Goal: Task Accomplishment & Management: Manage account settings

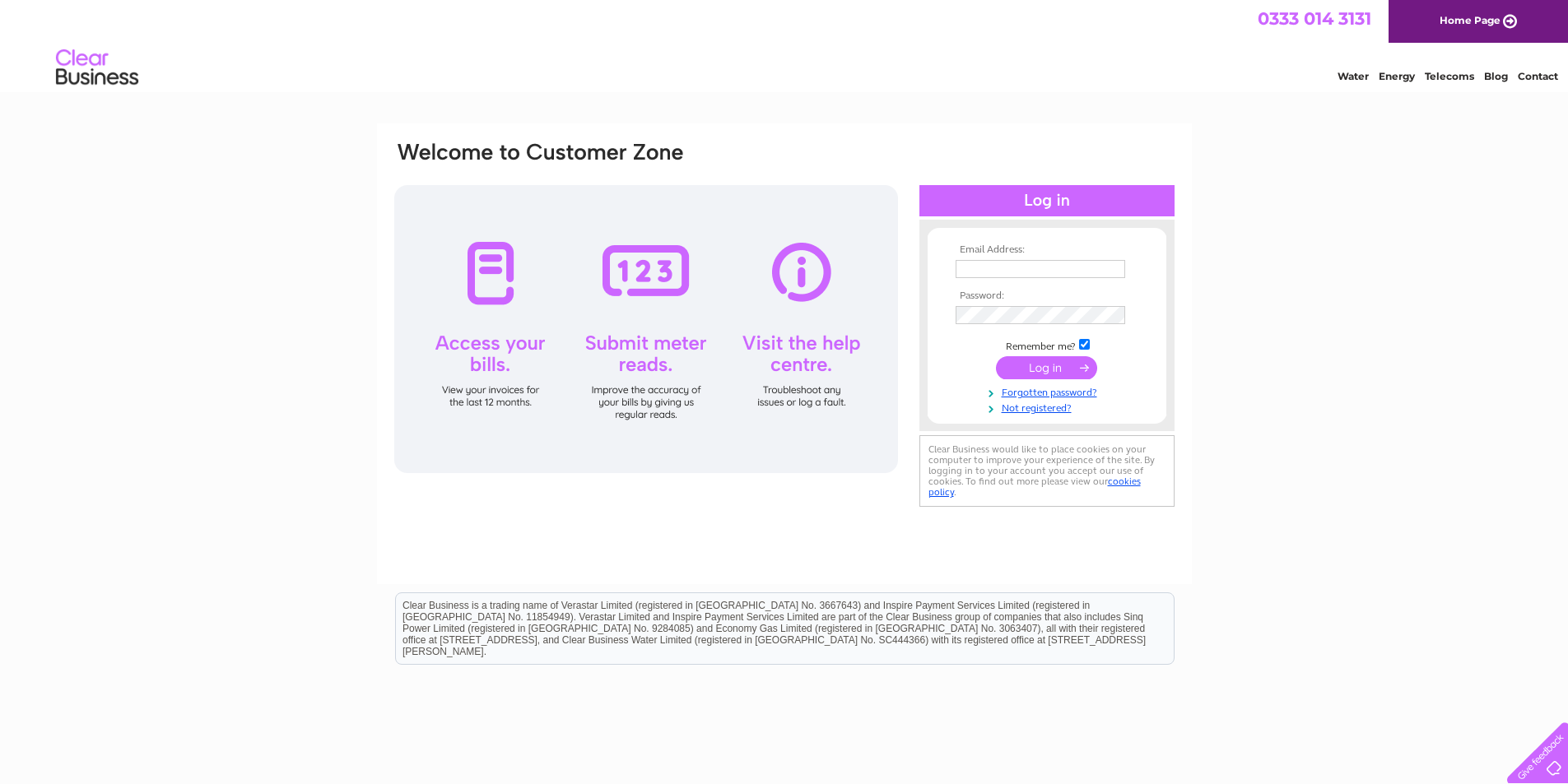
click at [985, 268] on input "text" at bounding box center [1040, 269] width 169 height 18
type input "chrisbracek@gmail.com"
drag, startPoint x: 1091, startPoint y: 275, endPoint x: 930, endPoint y: 274, distance: 161.0
click at [930, 274] on form "Email Address: chrisbracek@gmail.com Password:" at bounding box center [1047, 330] width 239 height 172
type input "wiganwallpapersupplies@gmail.com"
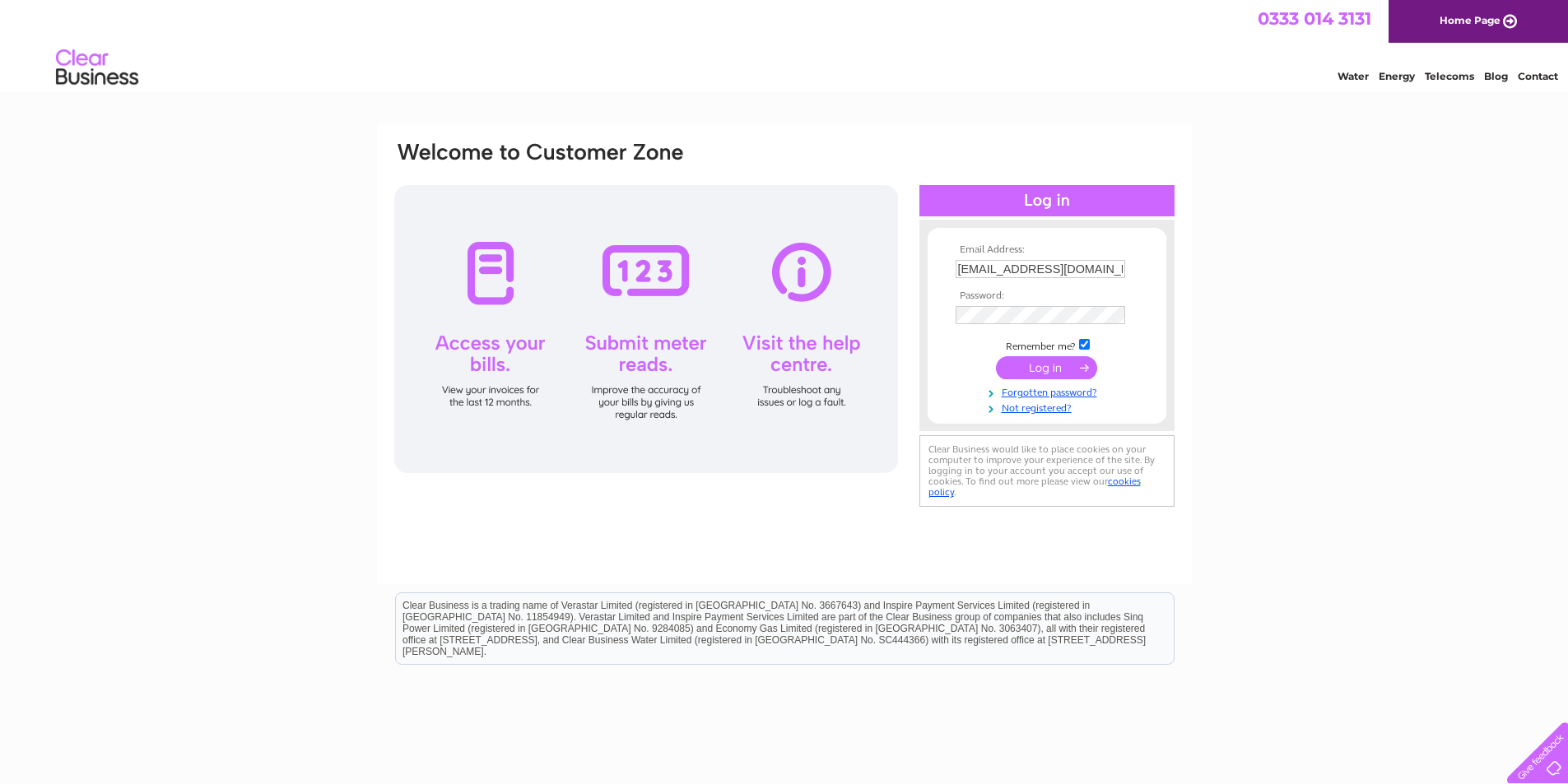
click at [1056, 370] on input "submit" at bounding box center [1047, 367] width 101 height 23
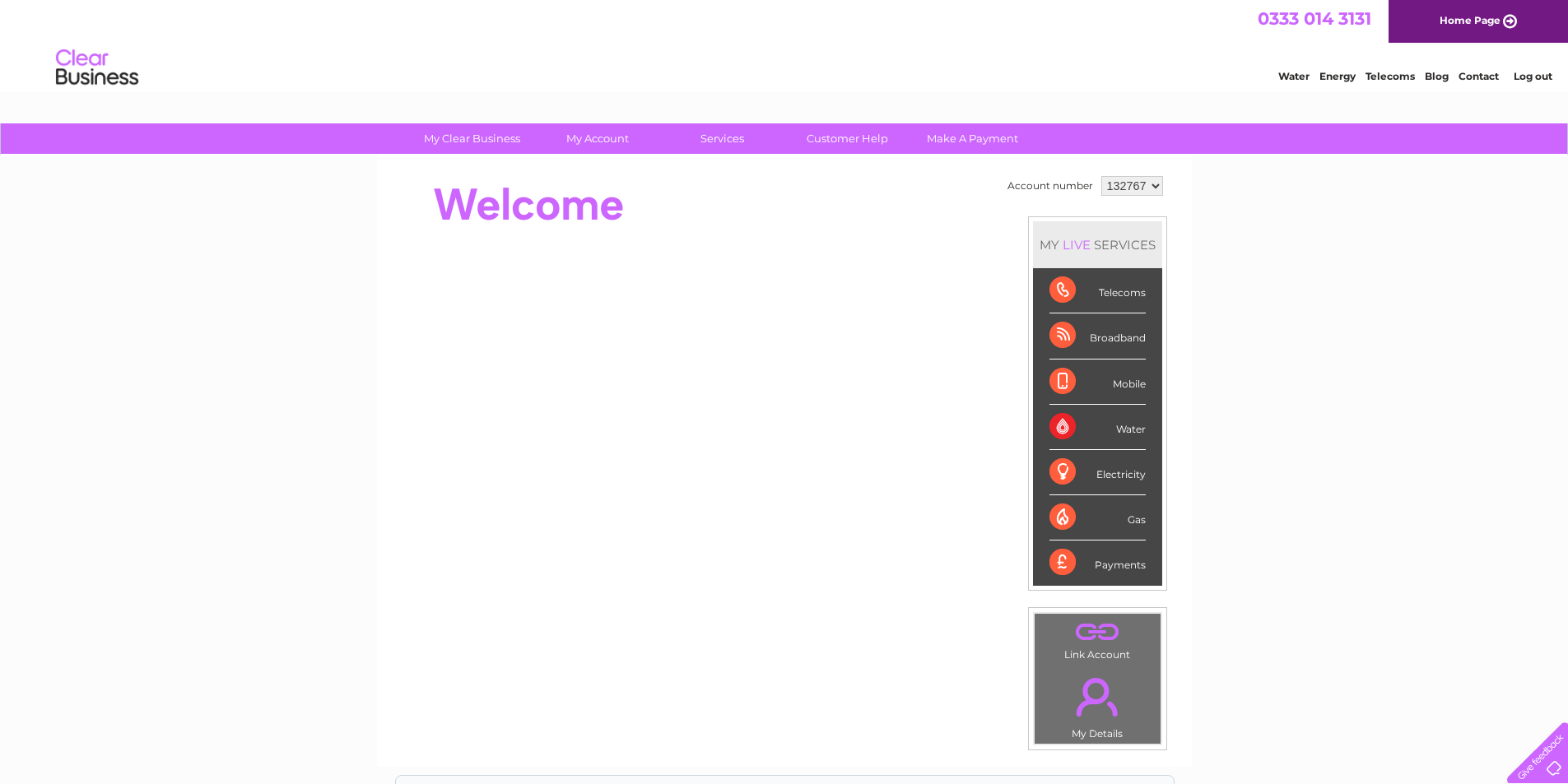
click at [1107, 339] on div "Broadband" at bounding box center [1098, 336] width 96 height 45
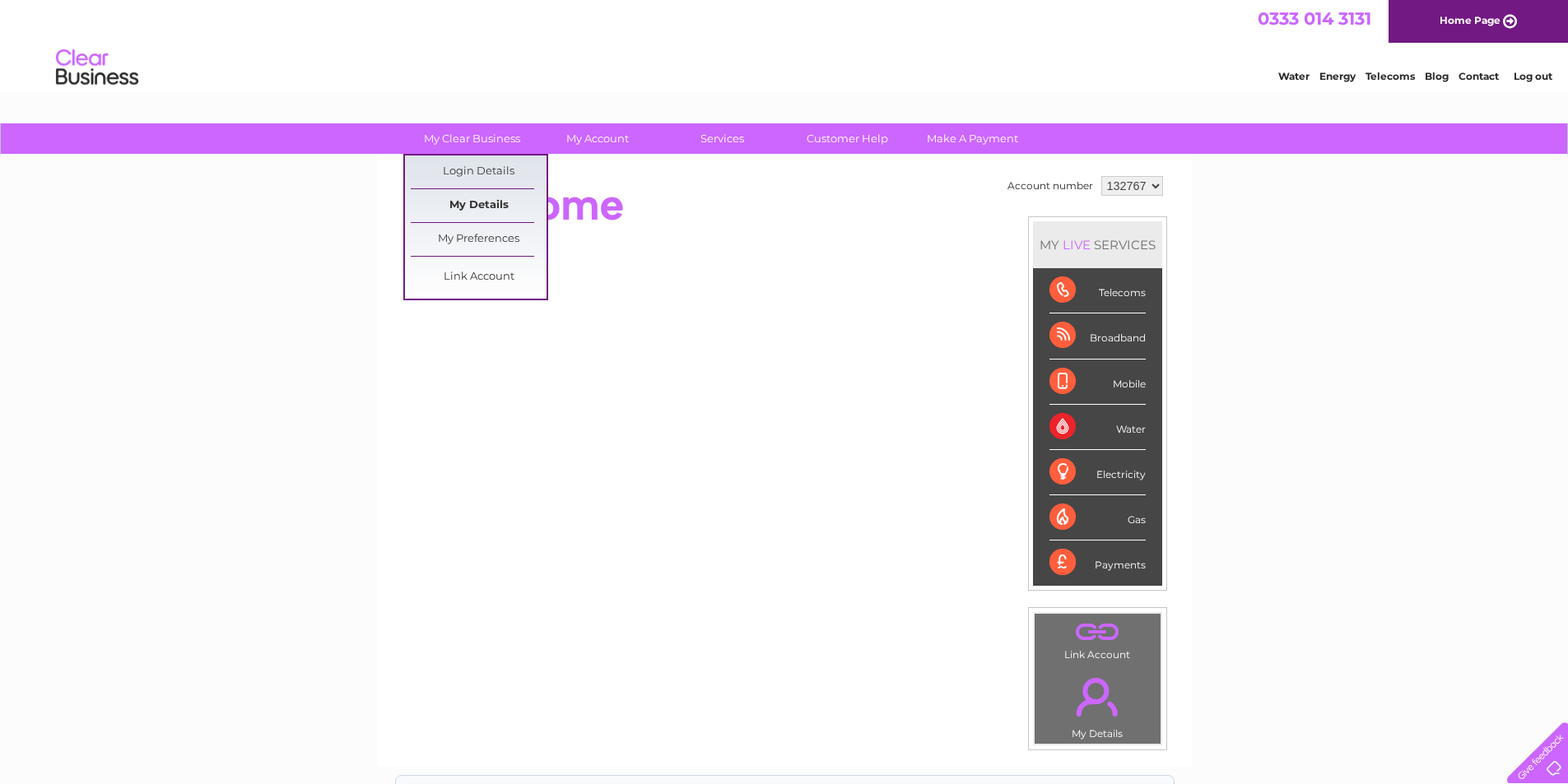
click at [472, 208] on link "My Details" at bounding box center [479, 205] width 136 height 33
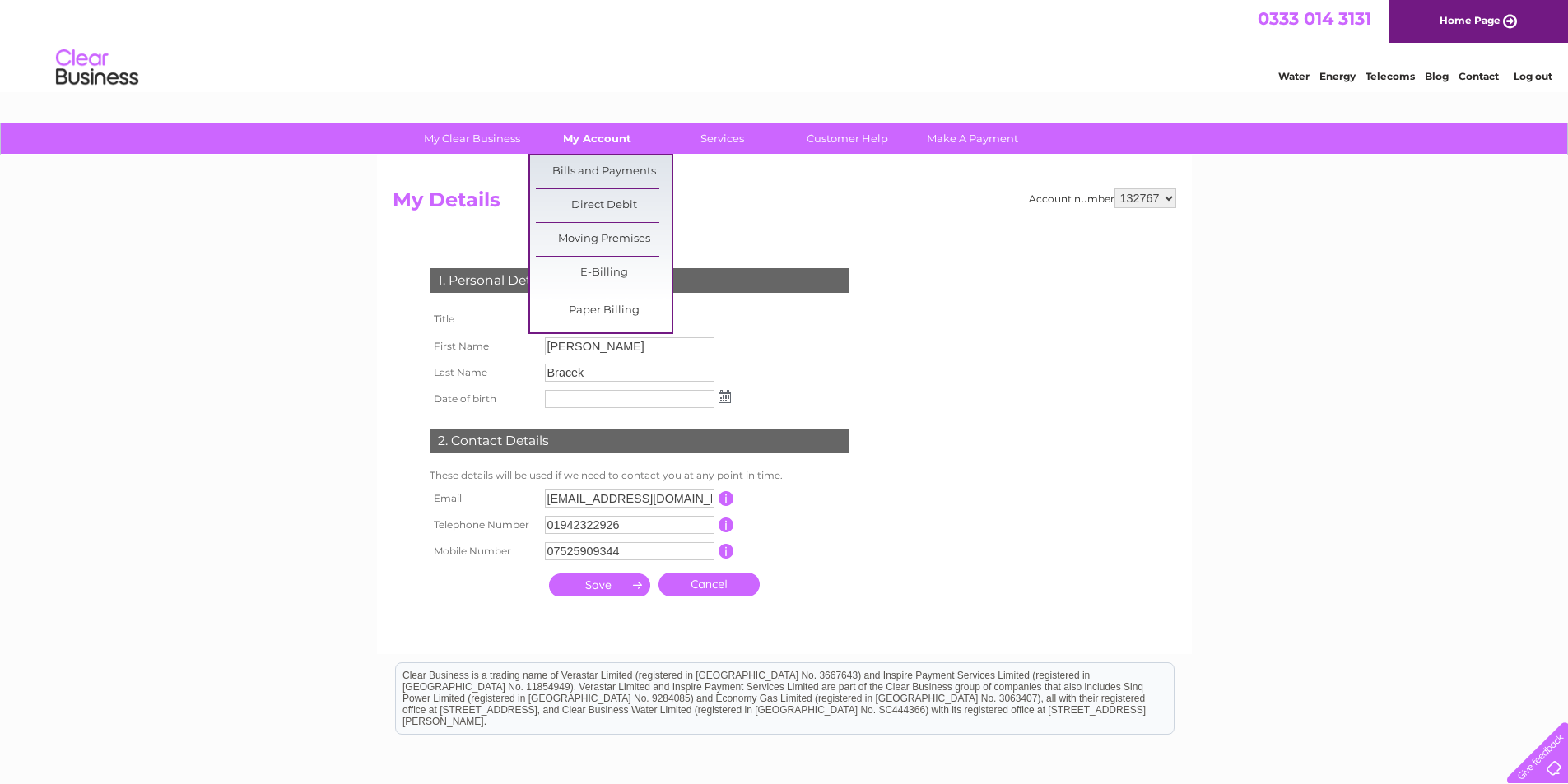
click at [597, 142] on link "My Account" at bounding box center [597, 138] width 136 height 31
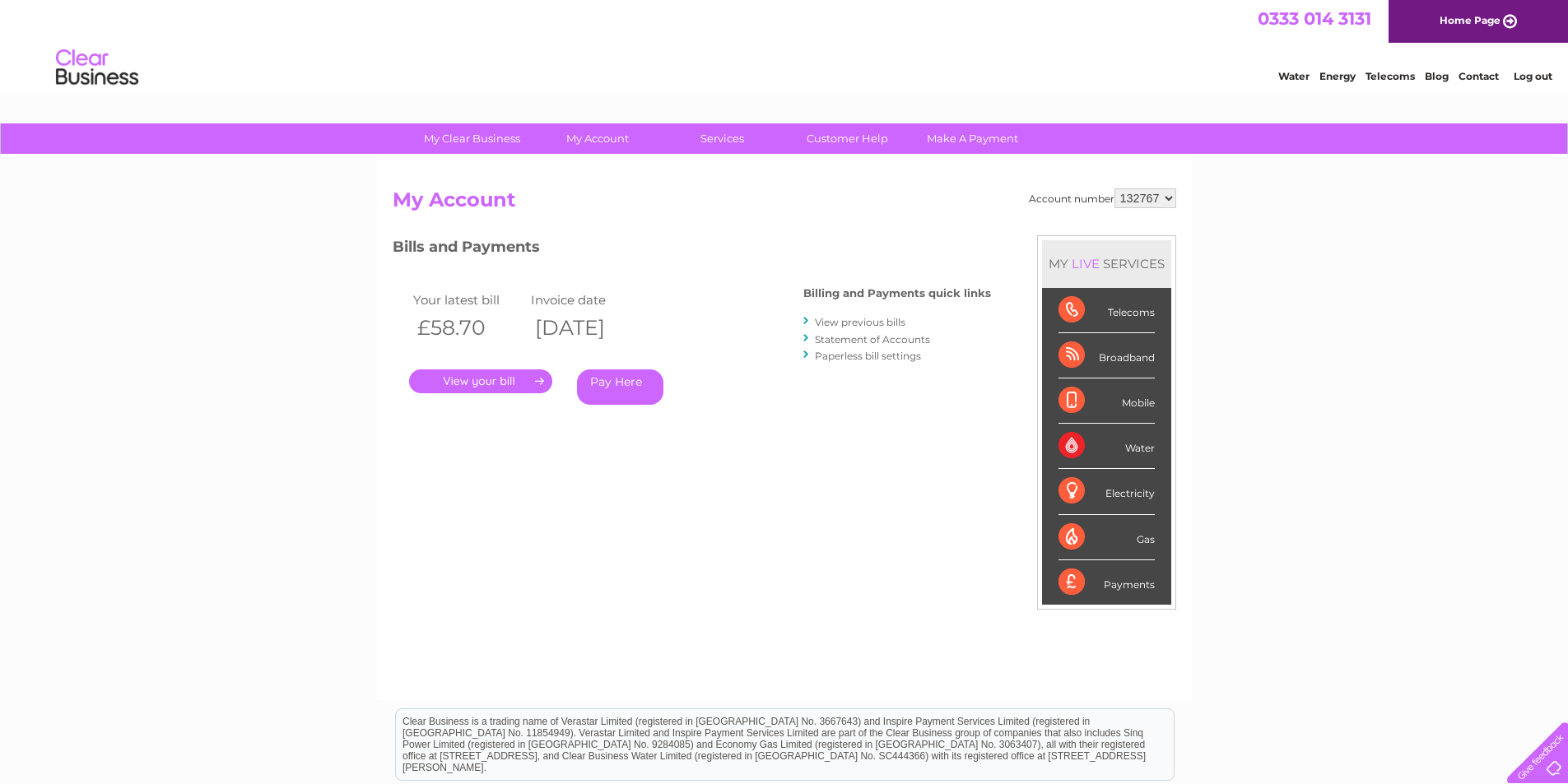
click at [527, 383] on link "." at bounding box center [480, 382] width 143 height 24
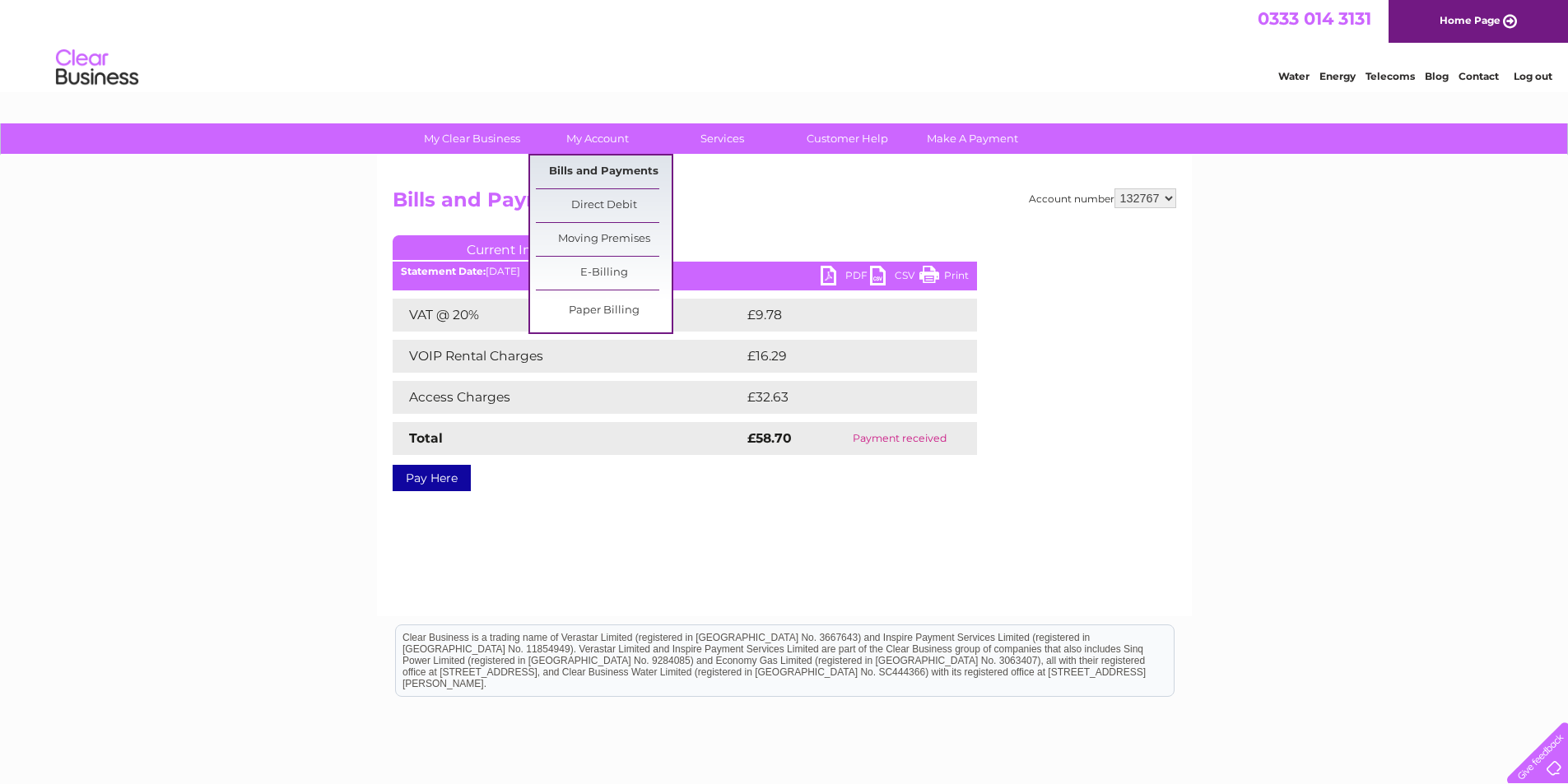
click at [603, 173] on link "Bills and Payments" at bounding box center [603, 172] width 136 height 33
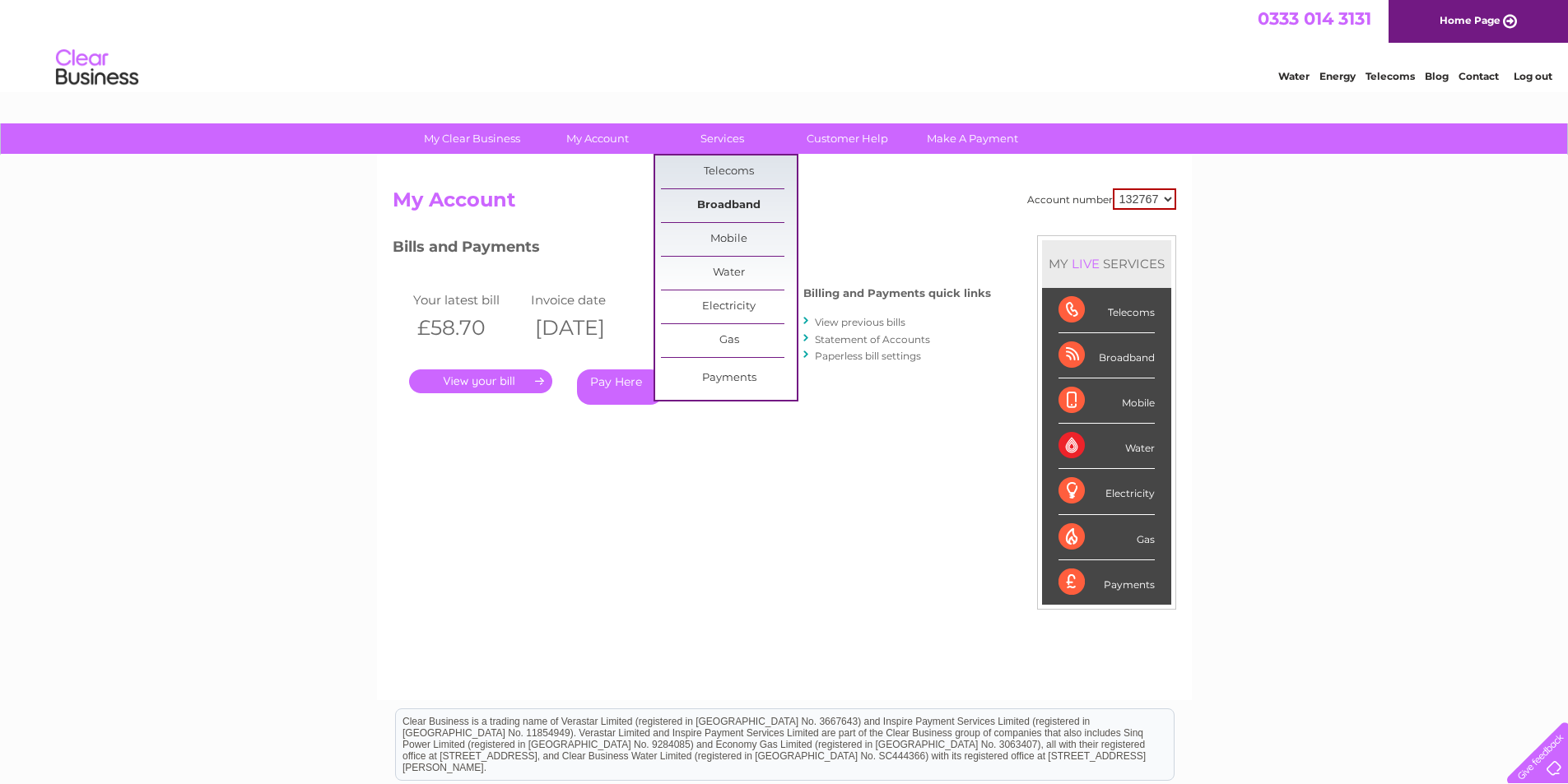
click at [736, 202] on link "Broadband" at bounding box center [729, 205] width 136 height 33
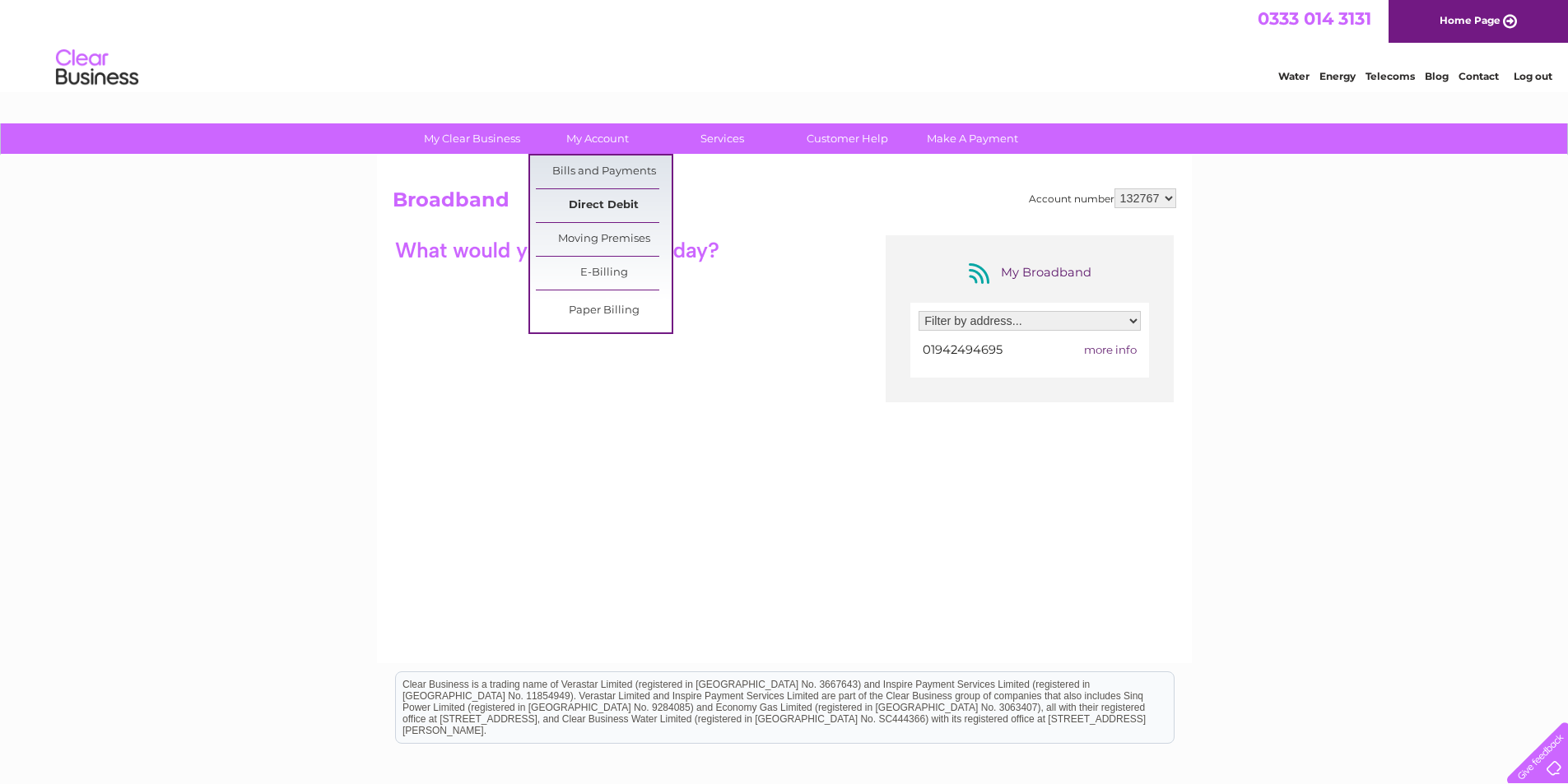
click at [593, 205] on link "Direct Debit" at bounding box center [603, 205] width 136 height 33
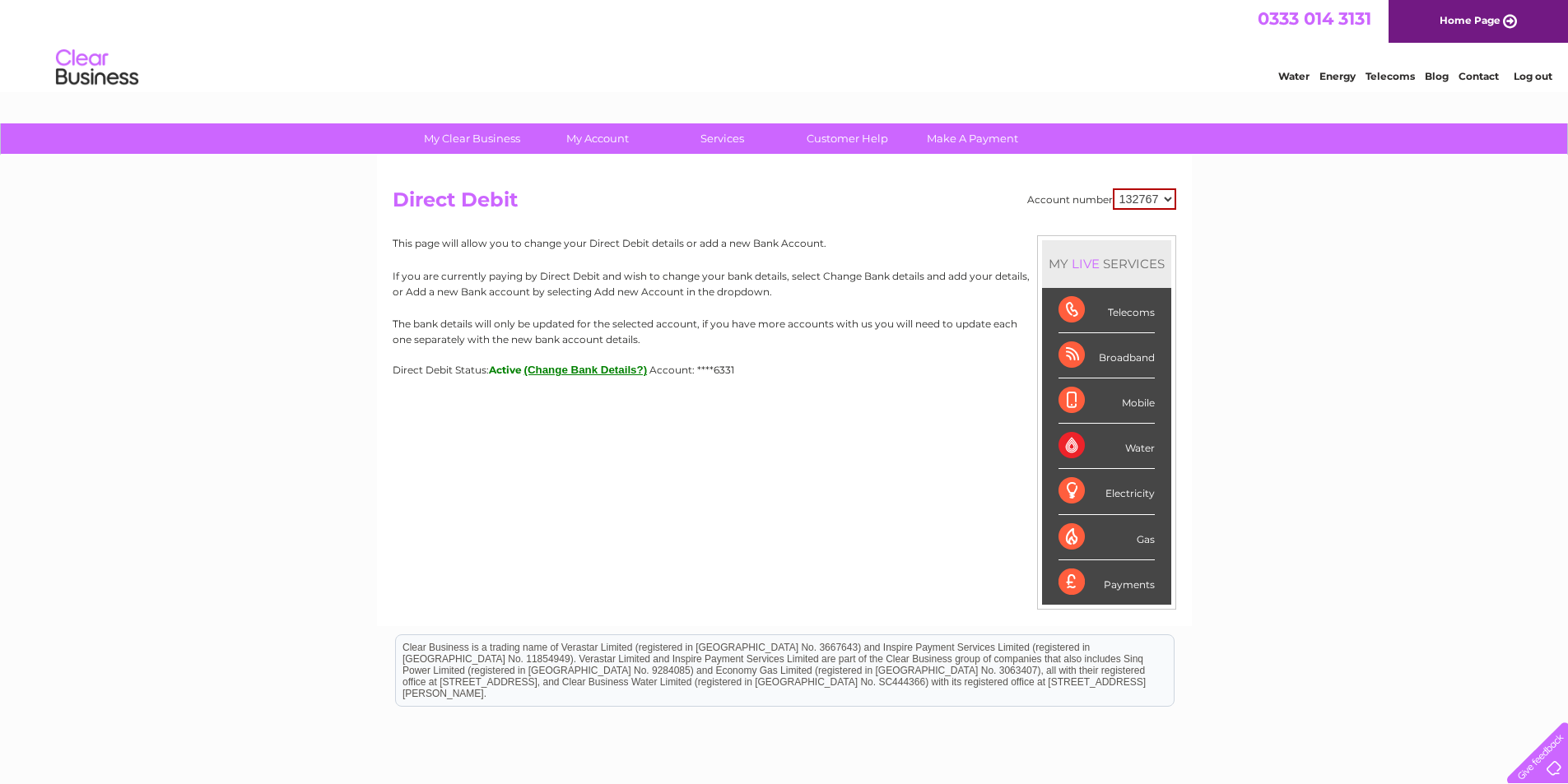
click at [1108, 358] on div "Broadband" at bounding box center [1107, 356] width 96 height 45
click at [1082, 266] on div "LIVE" at bounding box center [1086, 263] width 34 height 15
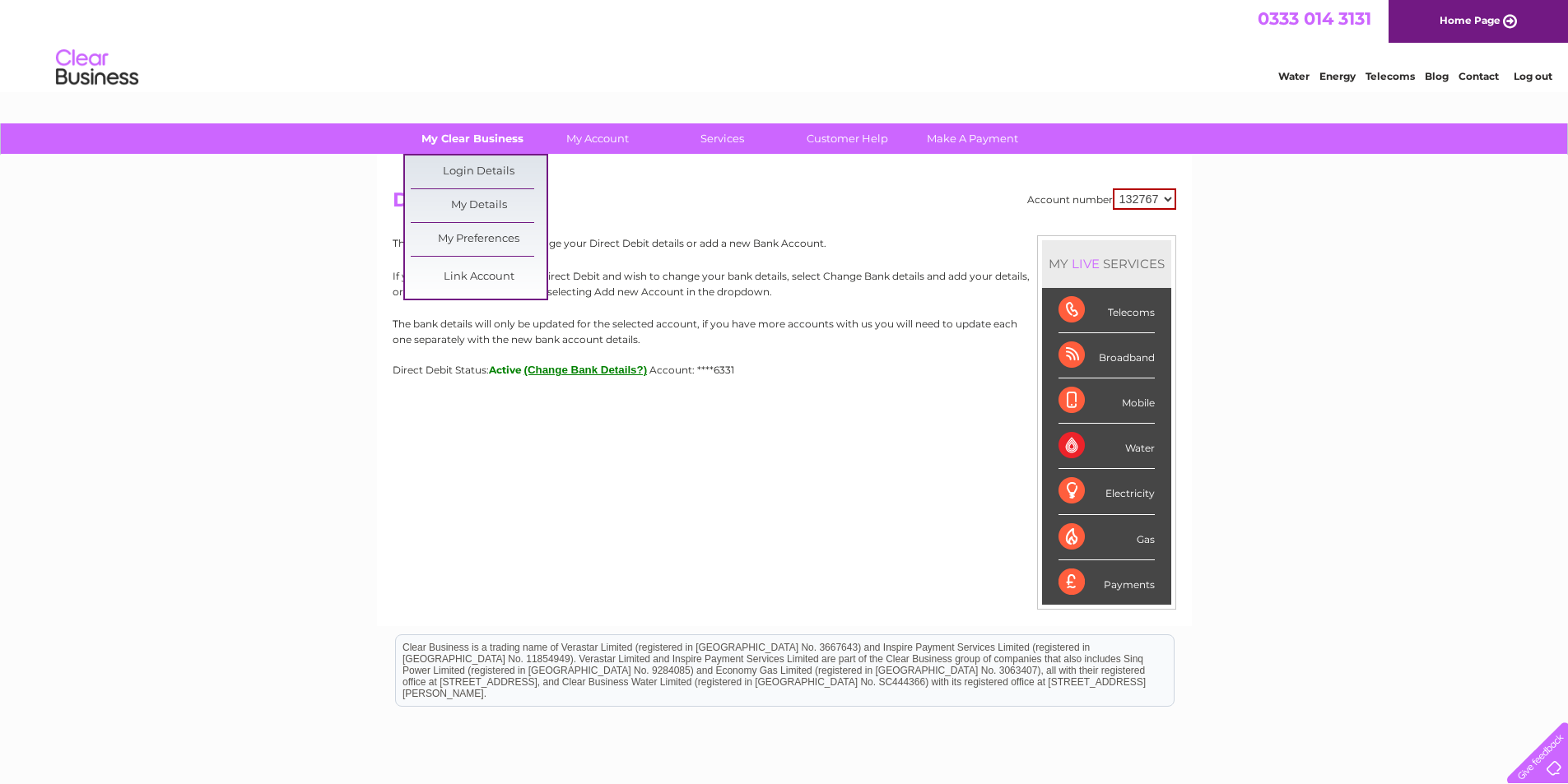
click at [483, 143] on link "My Clear Business" at bounding box center [472, 138] width 136 height 31
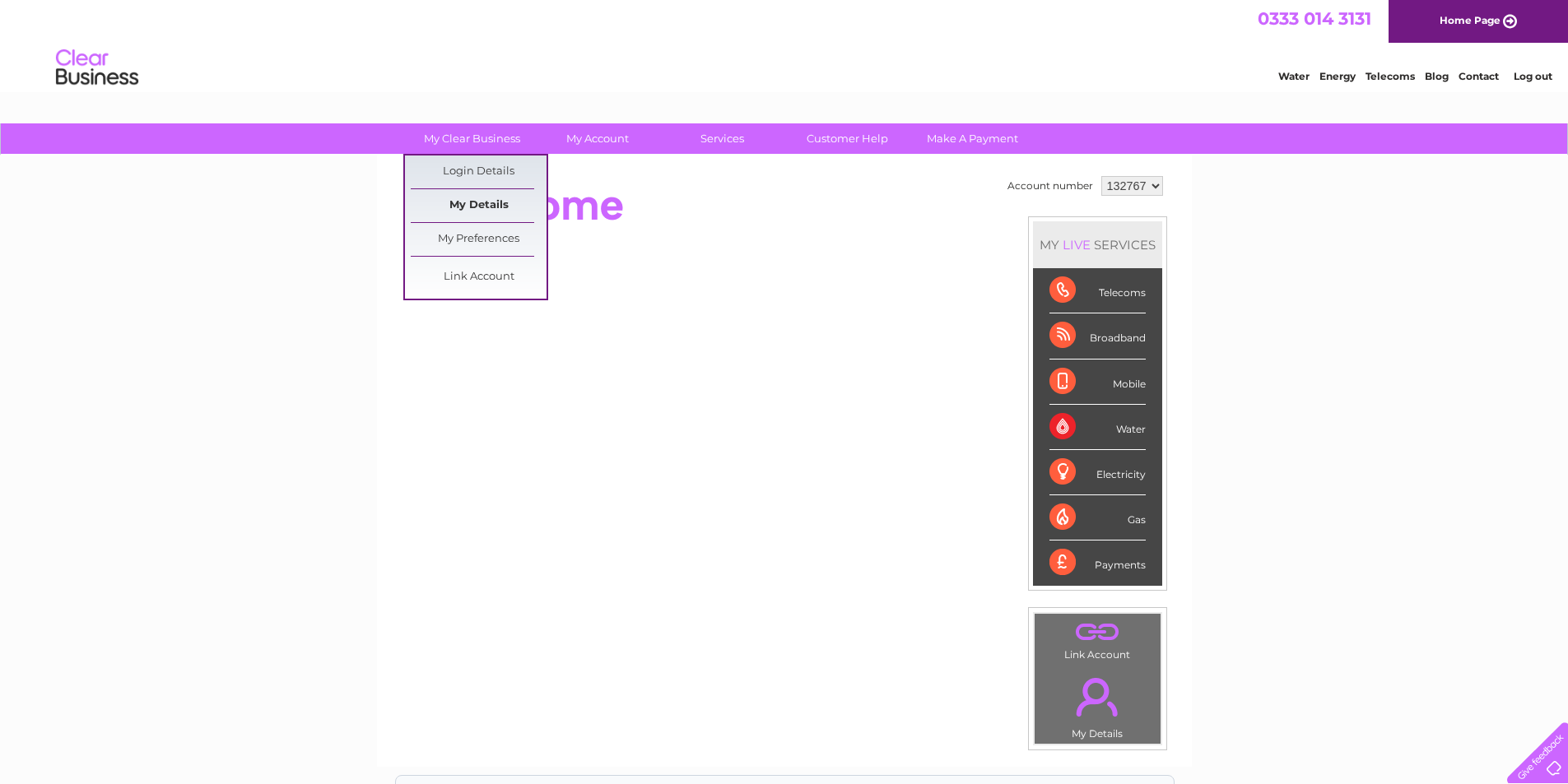
click at [470, 207] on link "My Details" at bounding box center [479, 205] width 136 height 33
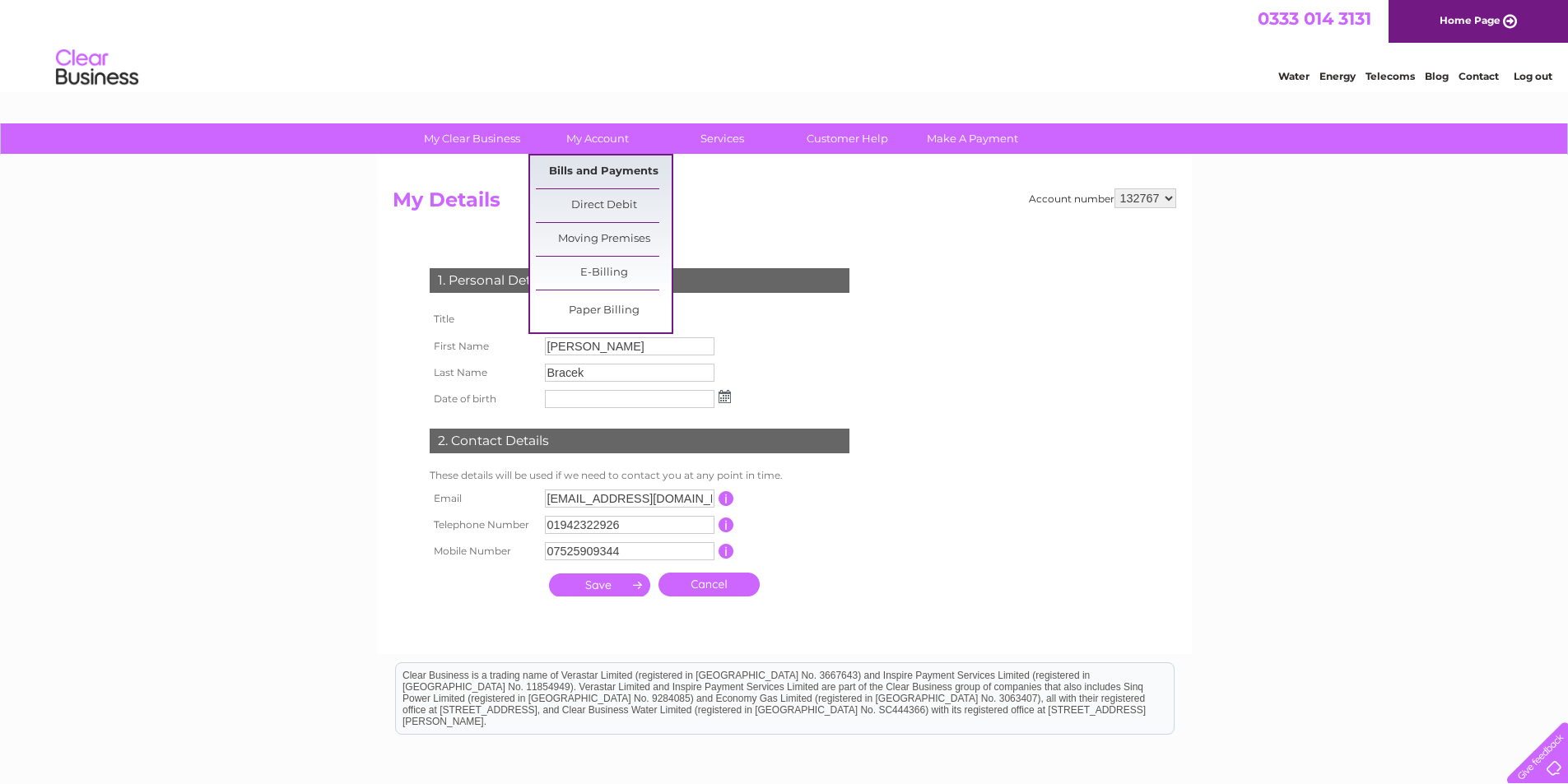
click at [594, 169] on link "Bills and Payments" at bounding box center [603, 172] width 136 height 33
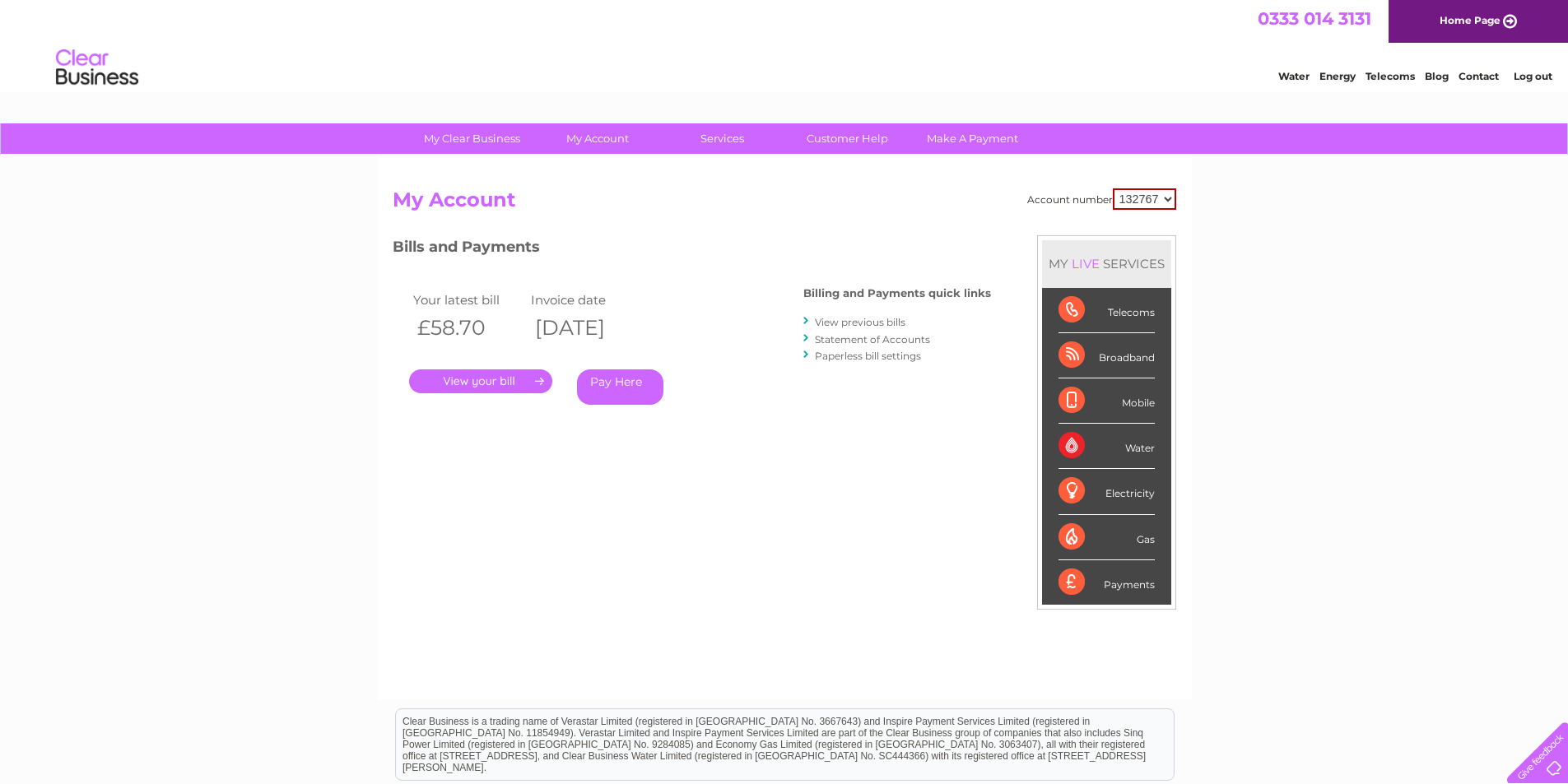
click at [871, 340] on link "Statement of Accounts" at bounding box center [872, 340] width 115 height 13
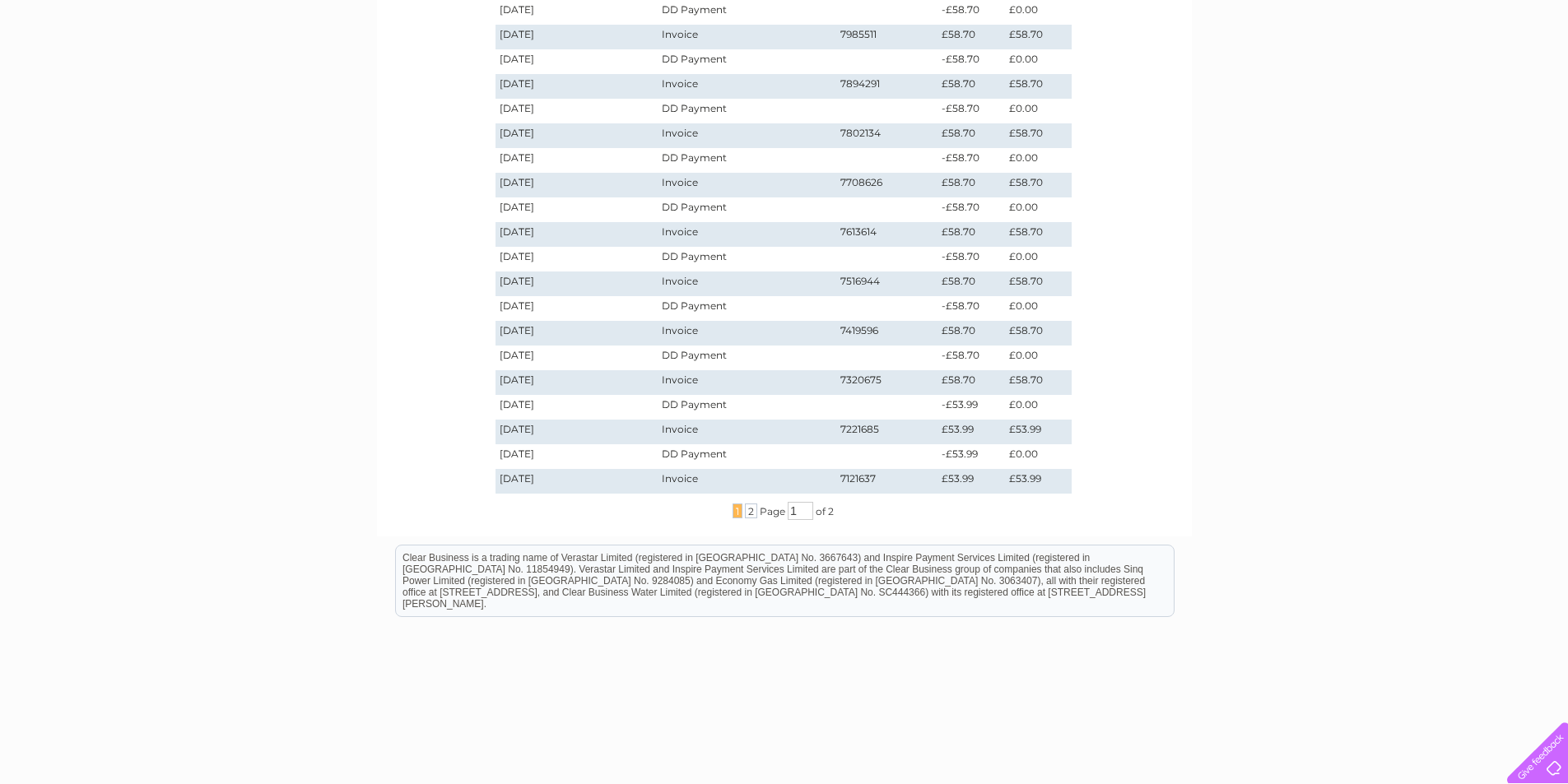
scroll to position [329, 0]
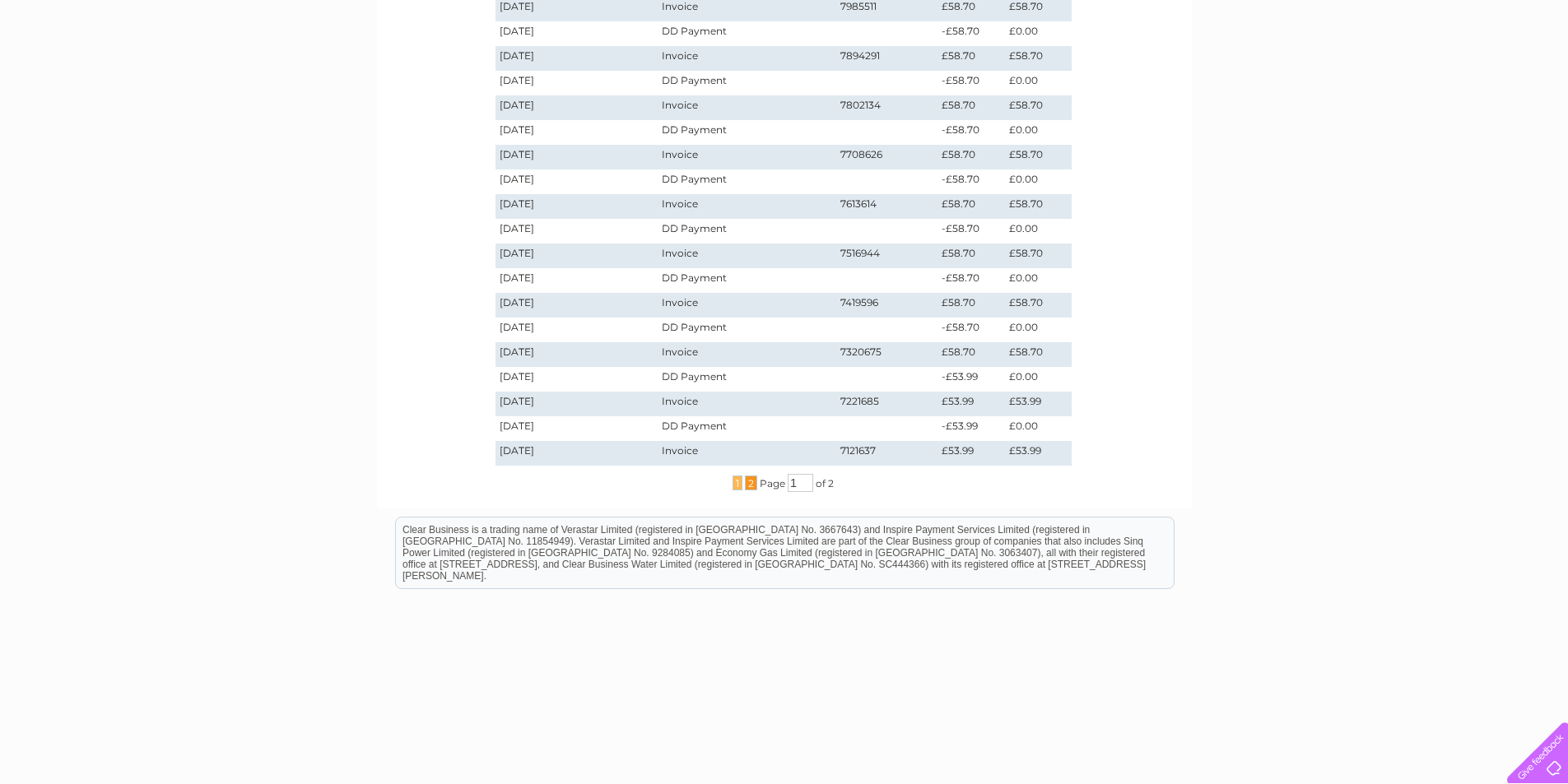
click at [748, 482] on span "2" at bounding box center [751, 483] width 13 height 14
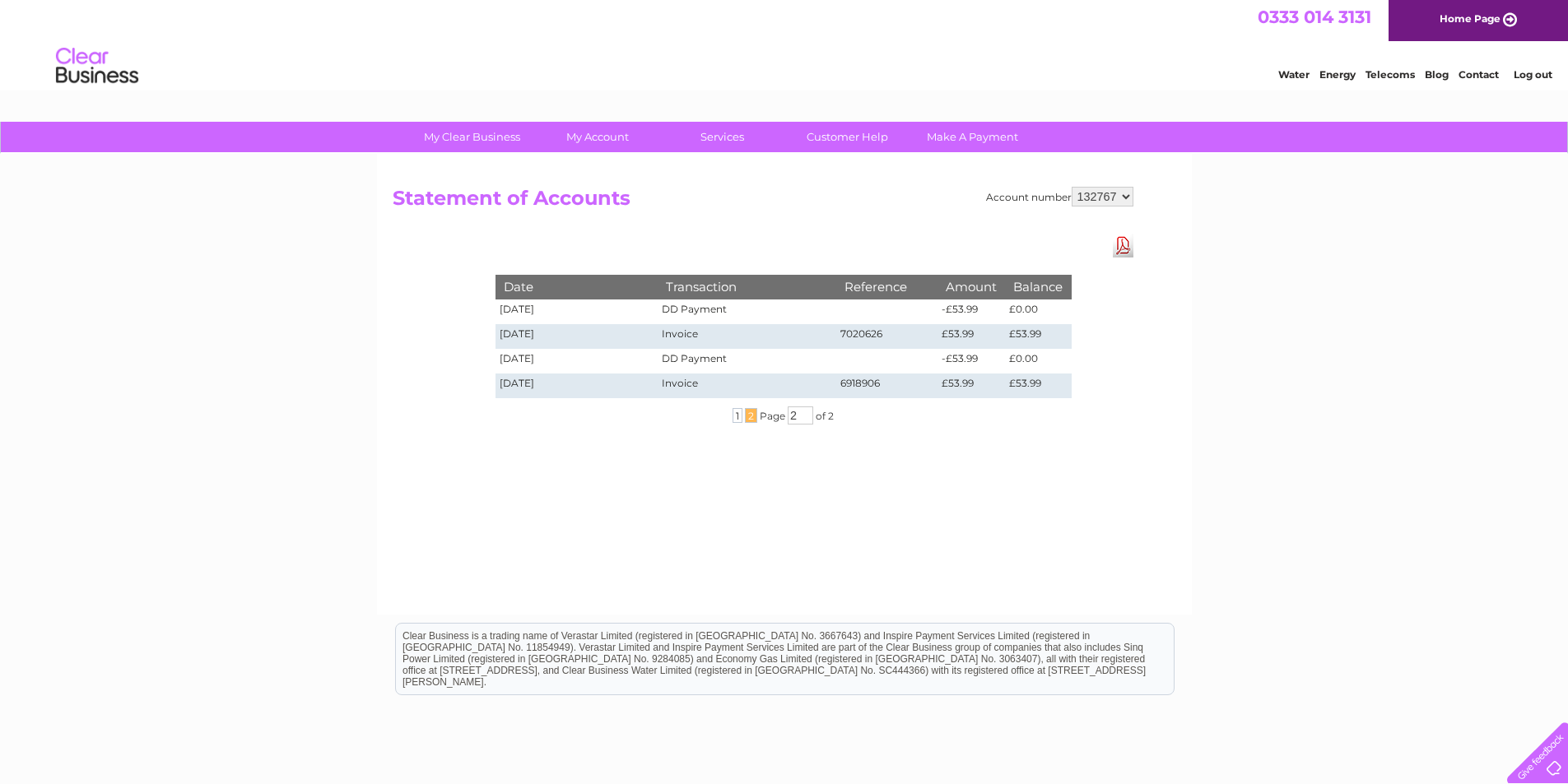
scroll to position [0, 0]
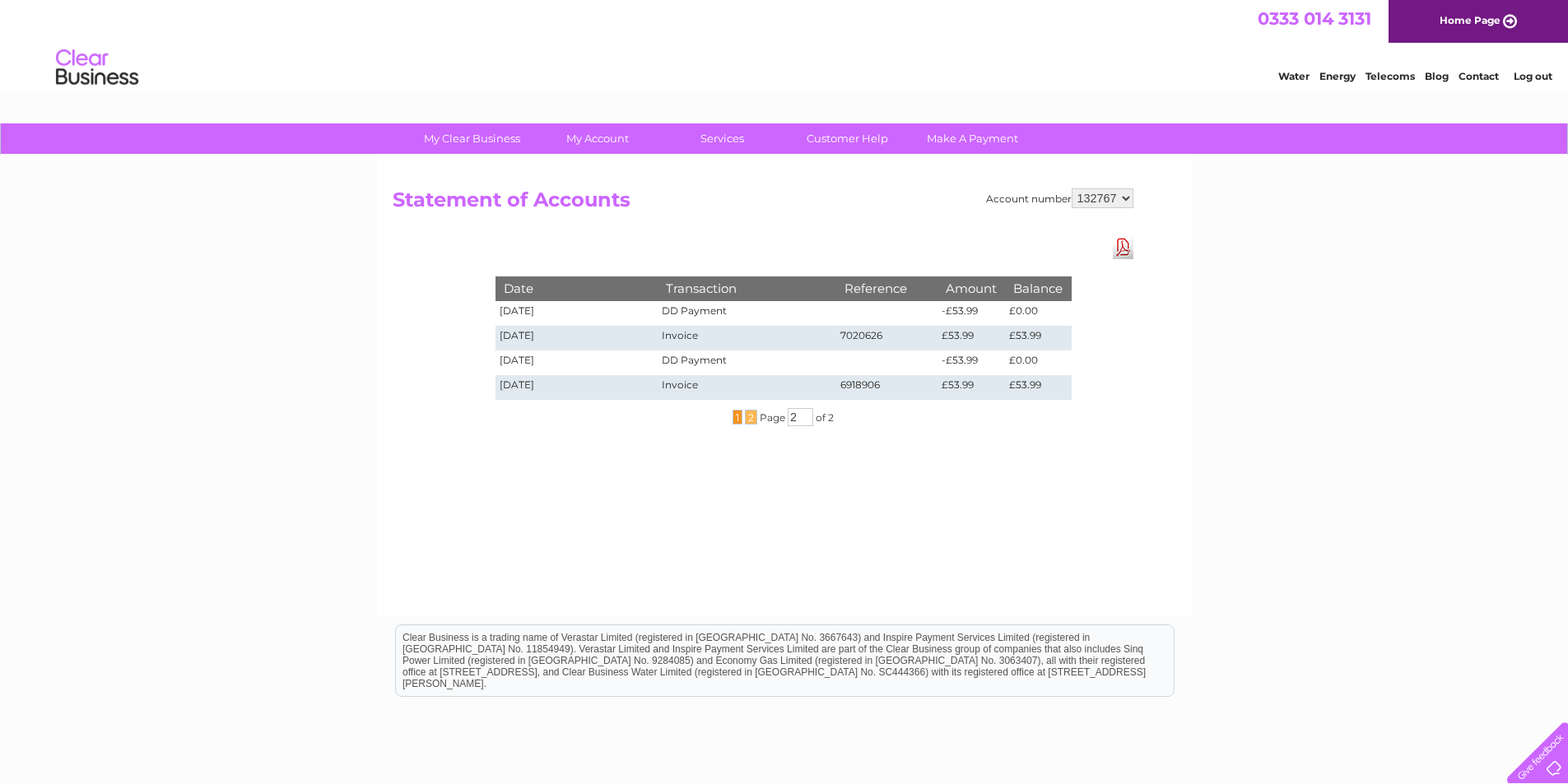
click at [736, 419] on span "1" at bounding box center [737, 417] width 10 height 14
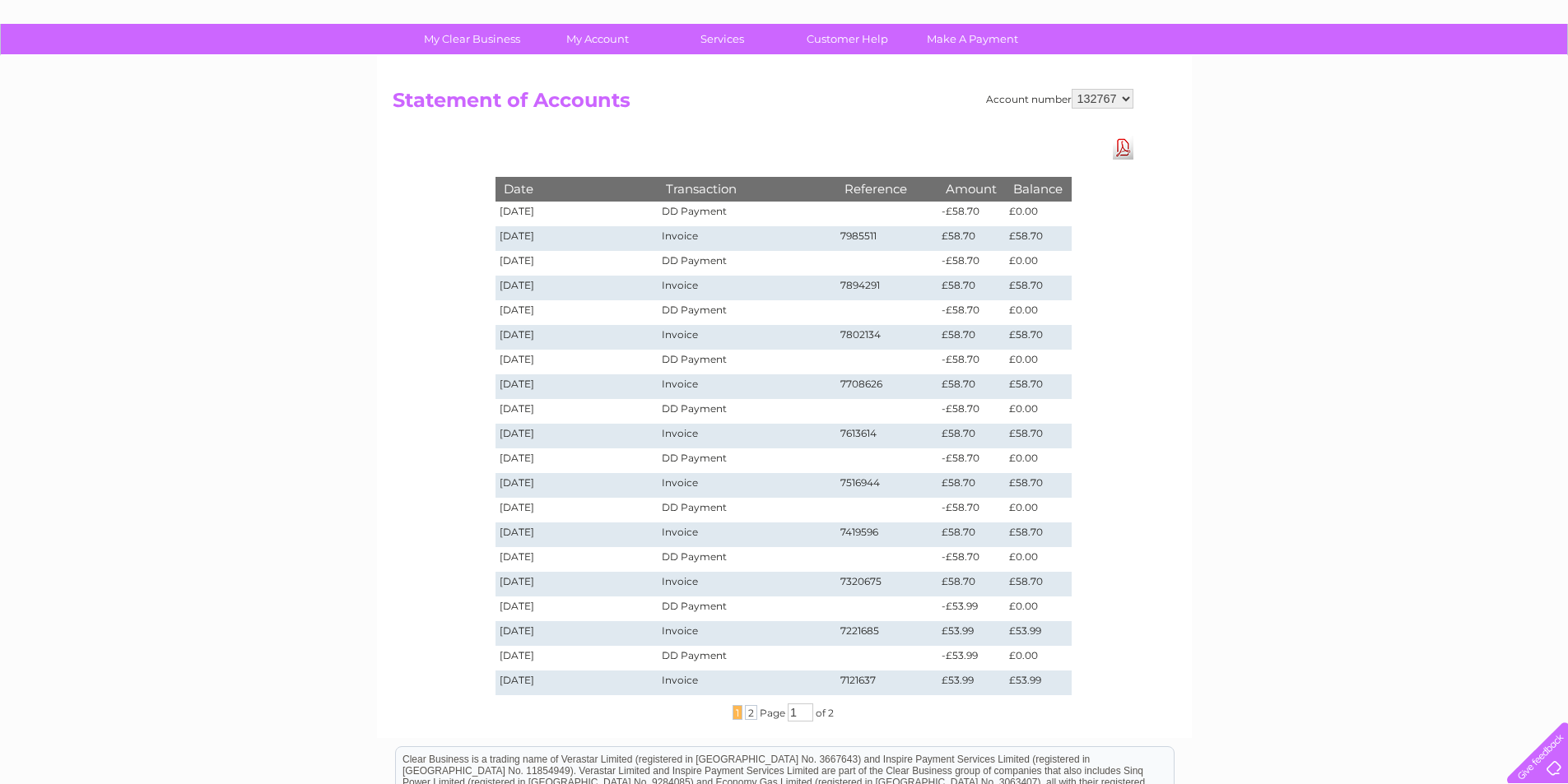
scroll to position [182, 0]
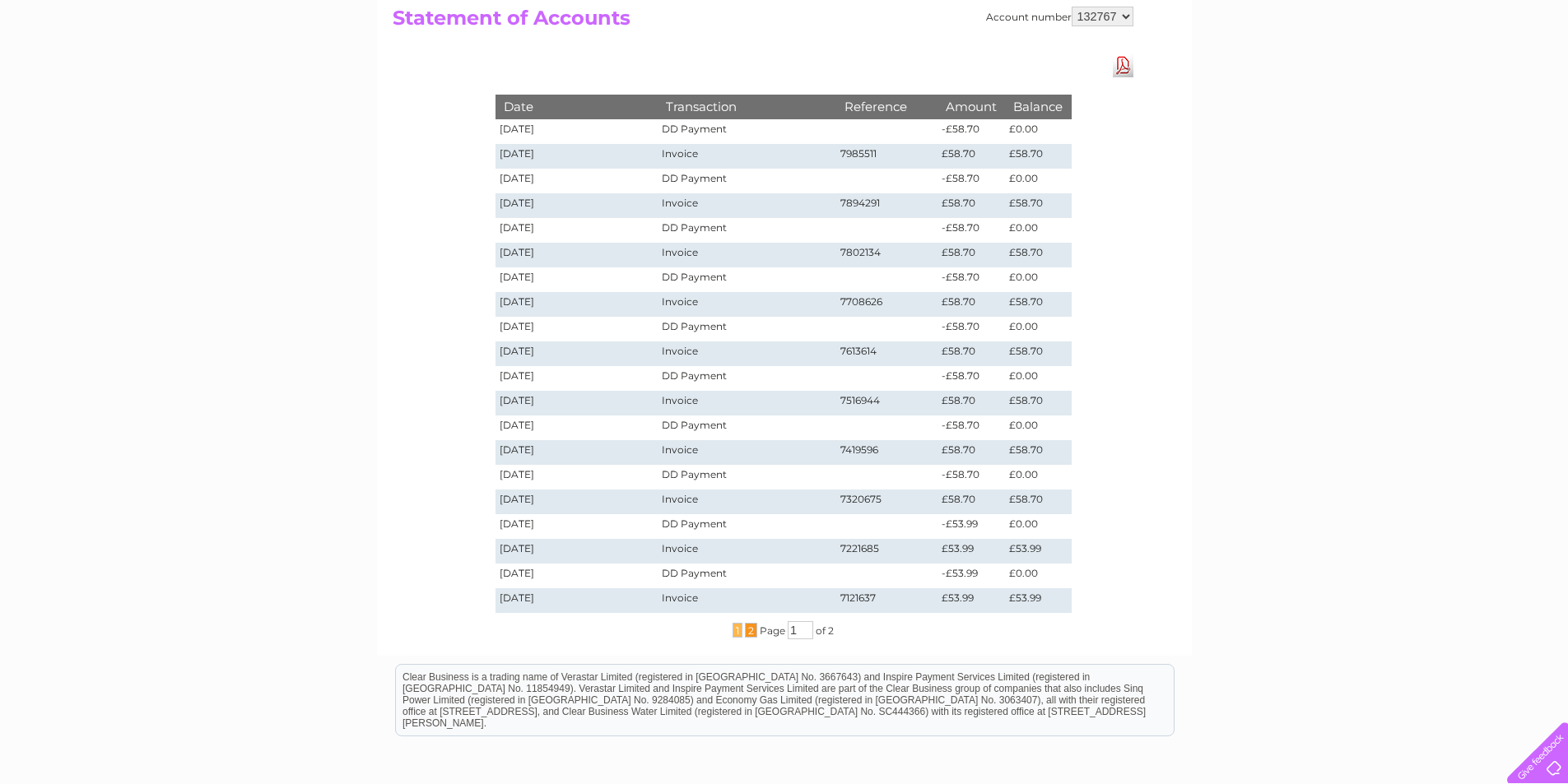
click at [749, 635] on span "2" at bounding box center [751, 630] width 13 height 14
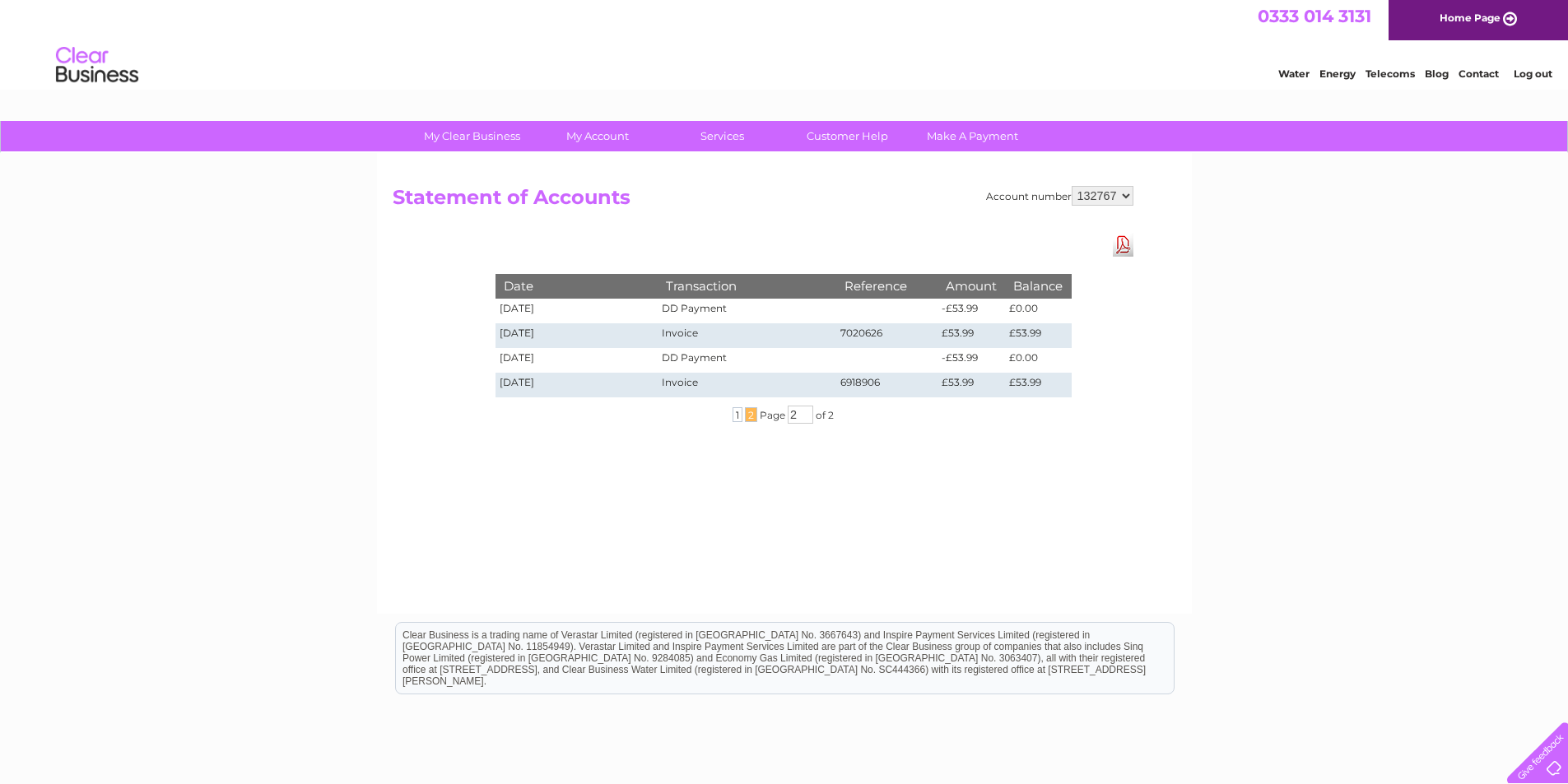
scroll to position [0, 0]
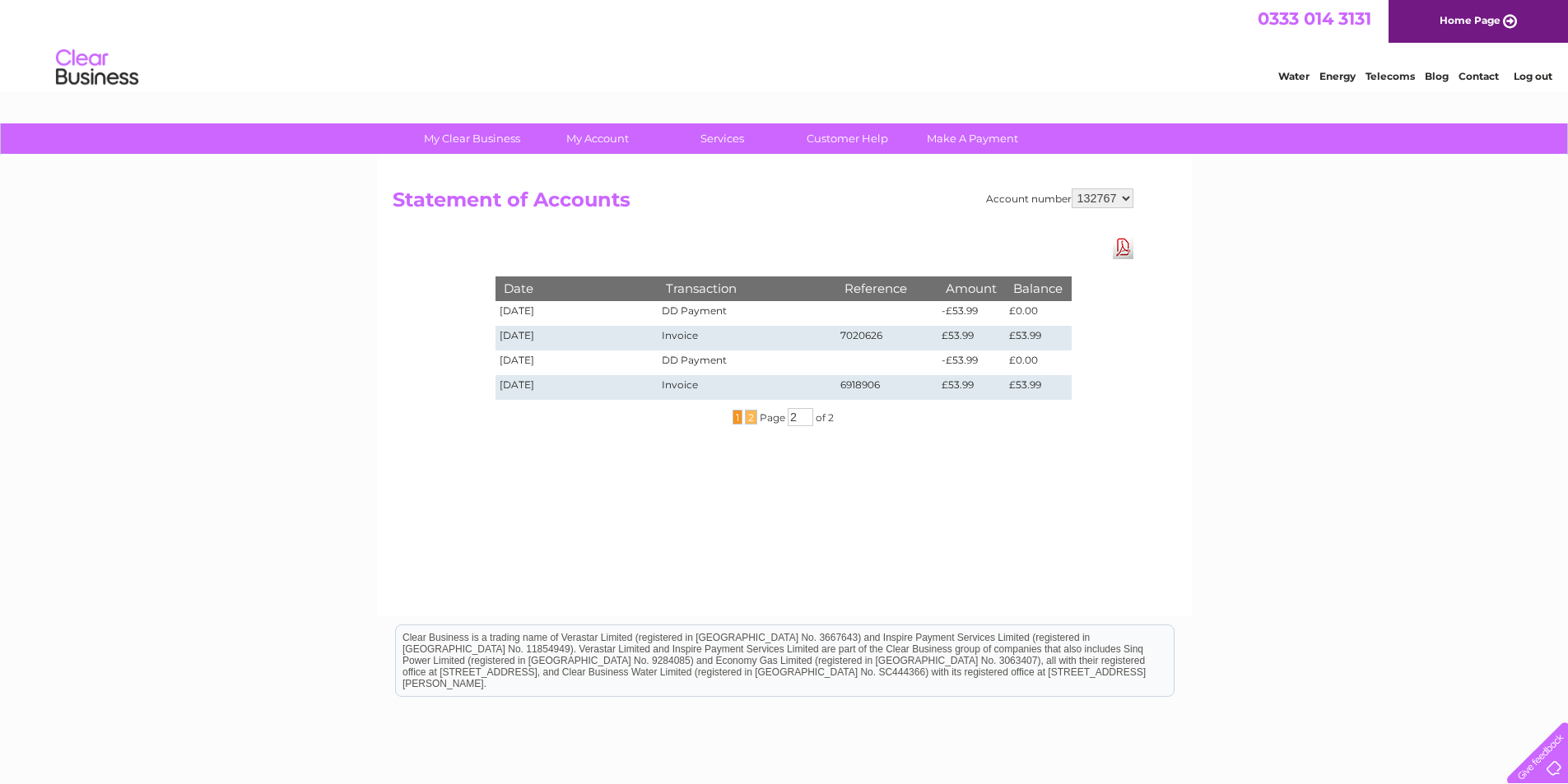
click at [736, 419] on span "1" at bounding box center [737, 417] width 10 height 14
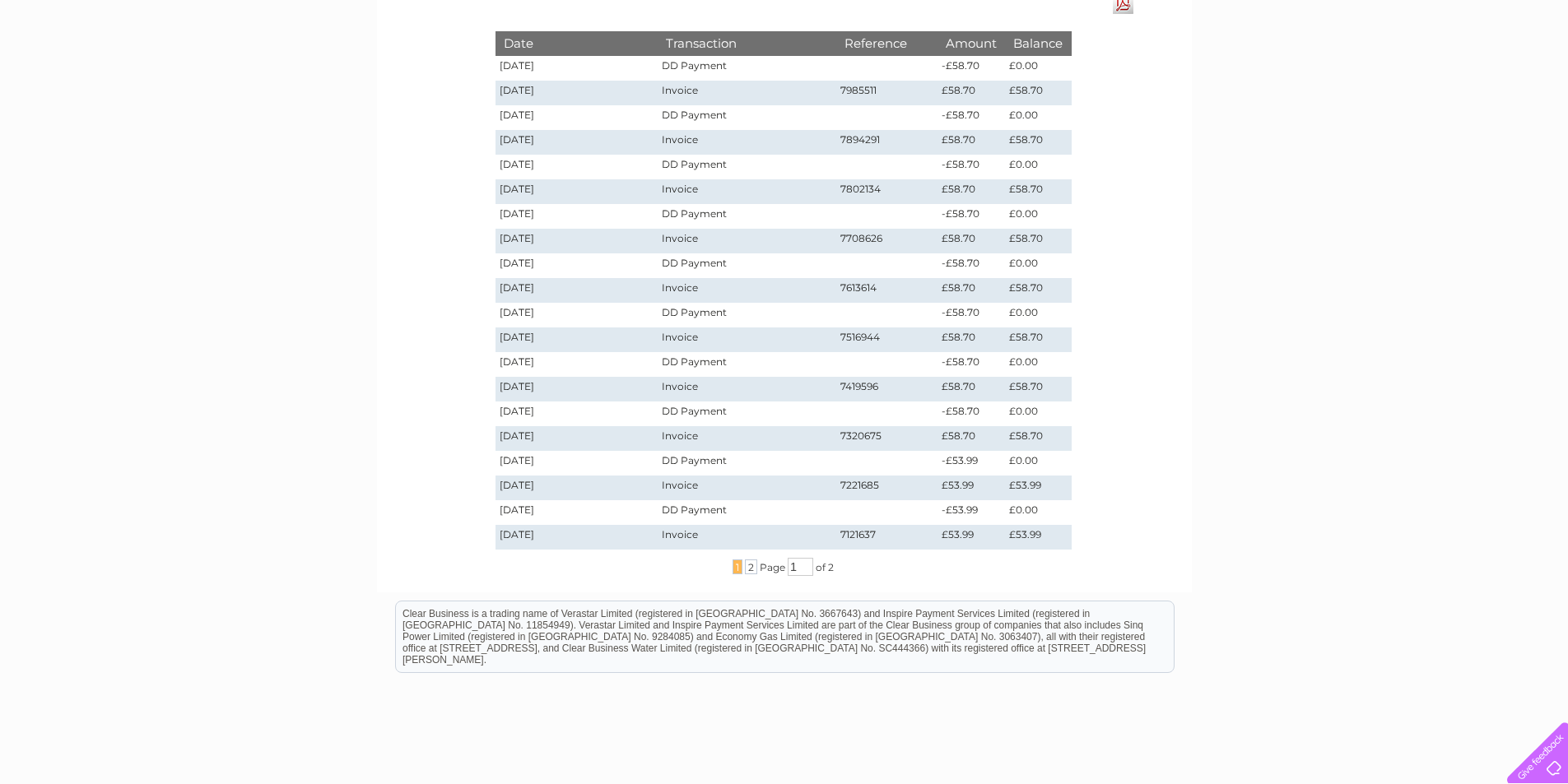
scroll to position [247, 0]
click at [746, 568] on span "2" at bounding box center [751, 565] width 13 height 14
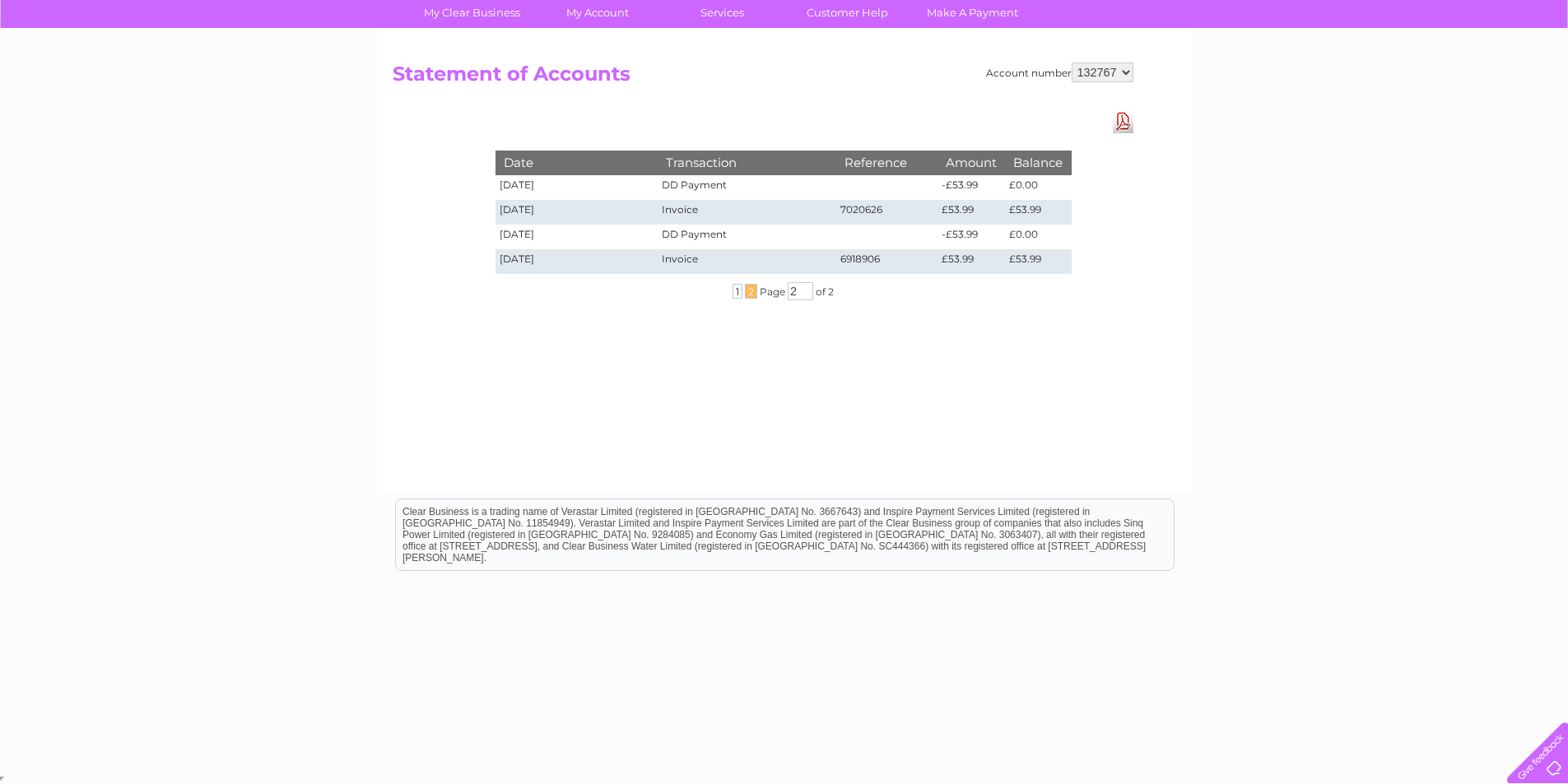
scroll to position [126, 0]
click at [1123, 69] on select "132767" at bounding box center [1103, 72] width 62 height 20
click at [1124, 70] on select "132767" at bounding box center [1103, 72] width 62 height 20
click at [736, 294] on span "1" at bounding box center [737, 291] width 10 height 14
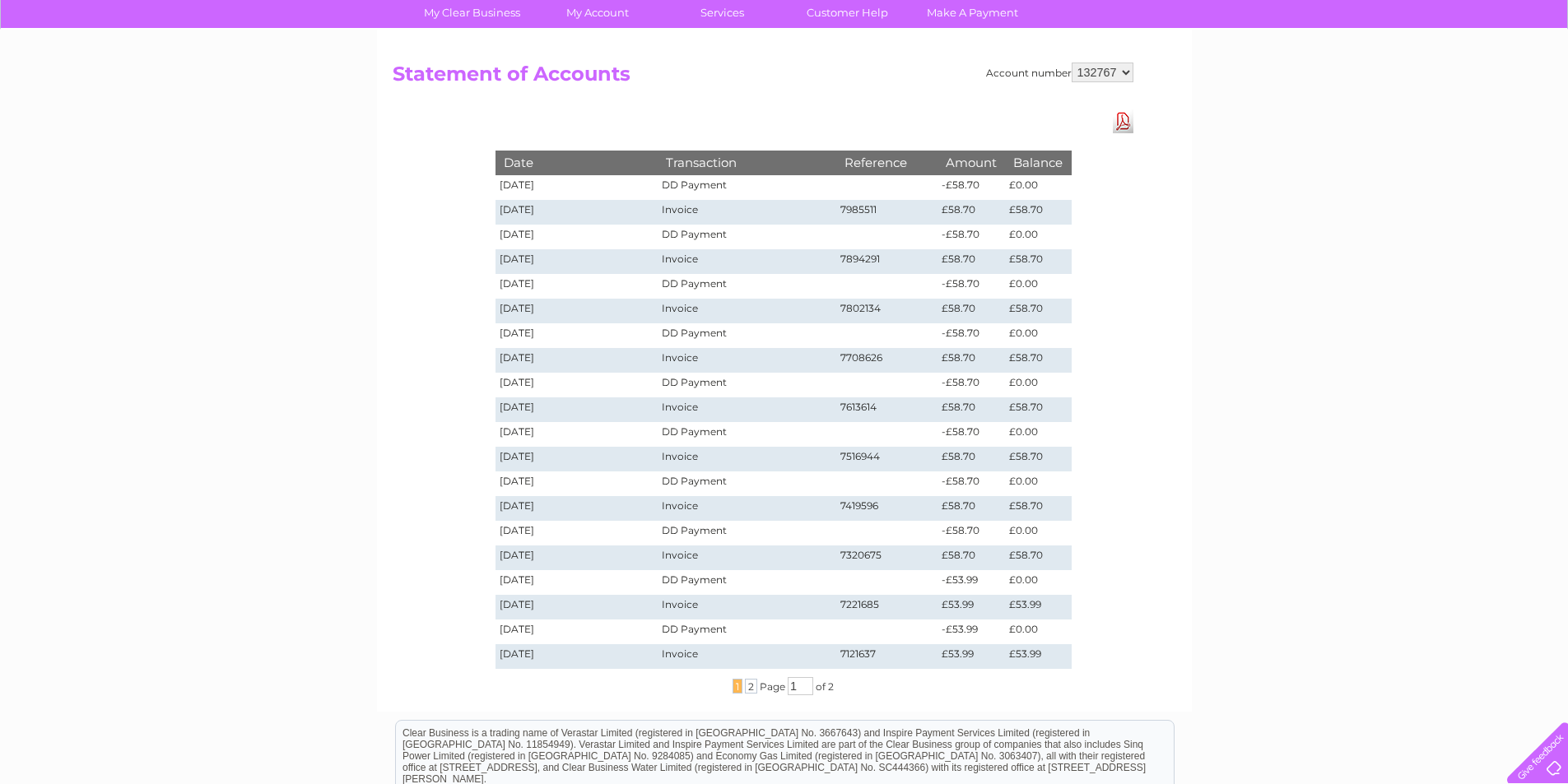
scroll to position [208, 0]
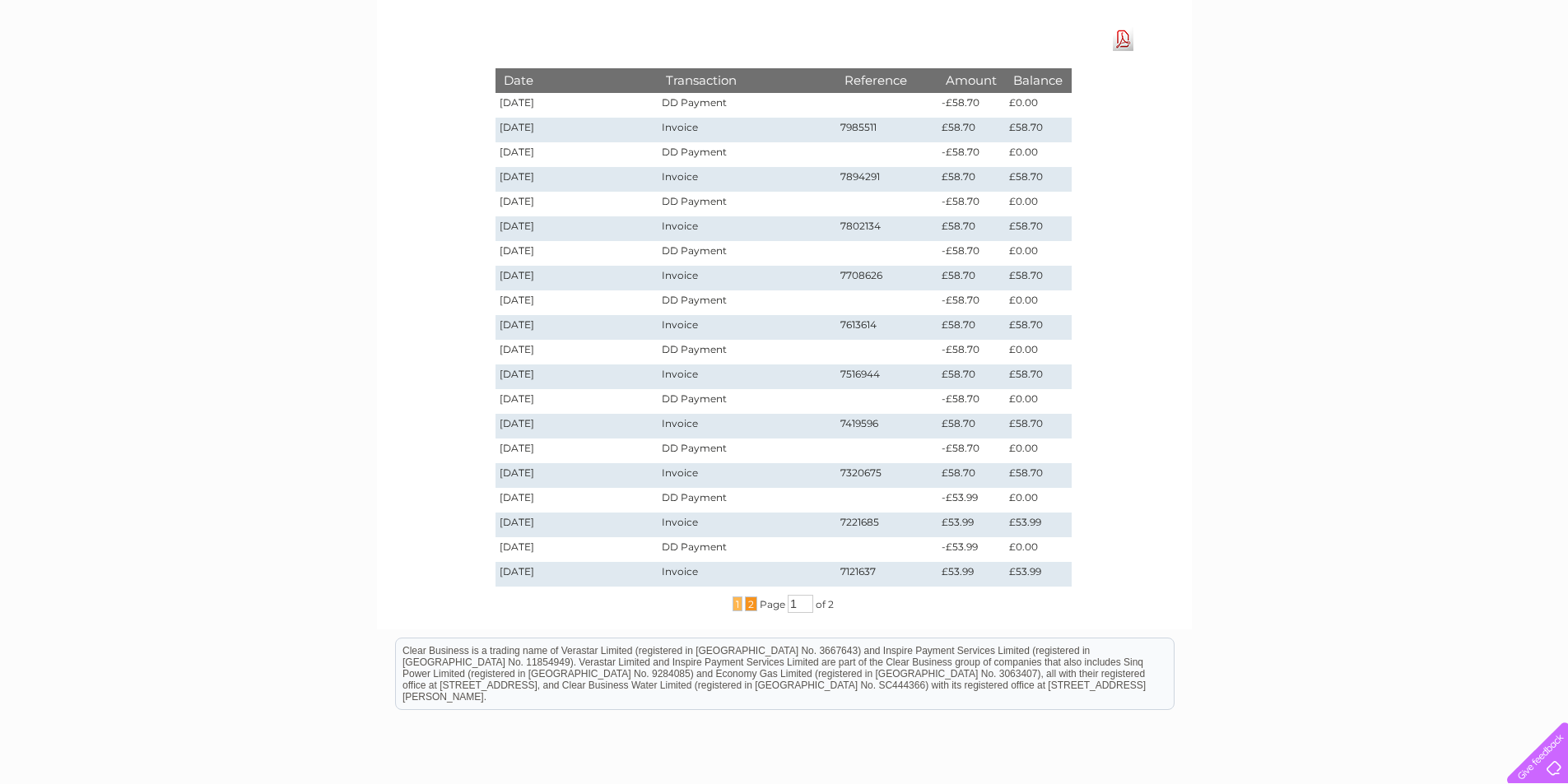
click at [750, 608] on span "2" at bounding box center [751, 604] width 13 height 14
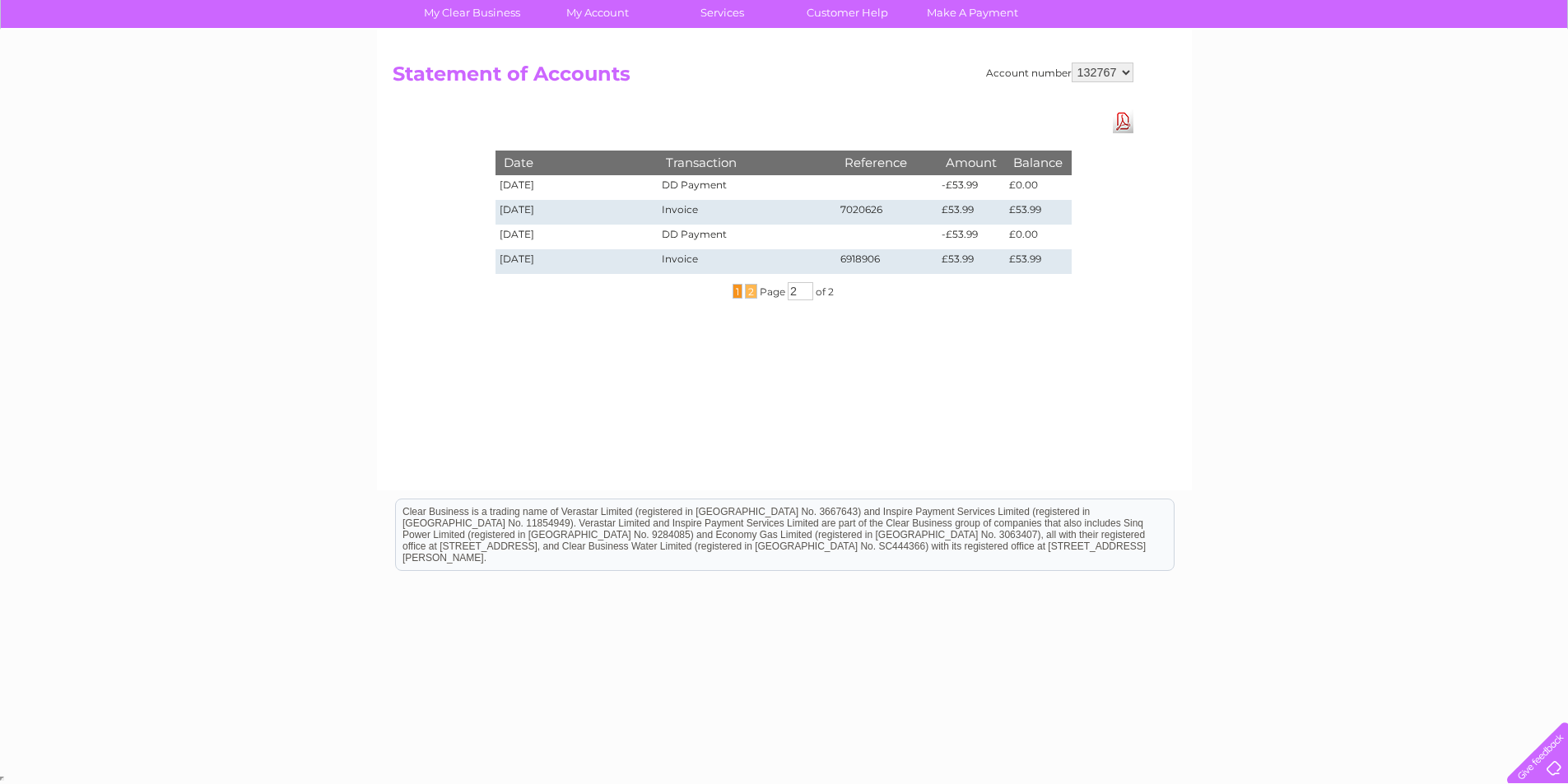
click at [736, 293] on span "1" at bounding box center [737, 291] width 10 height 14
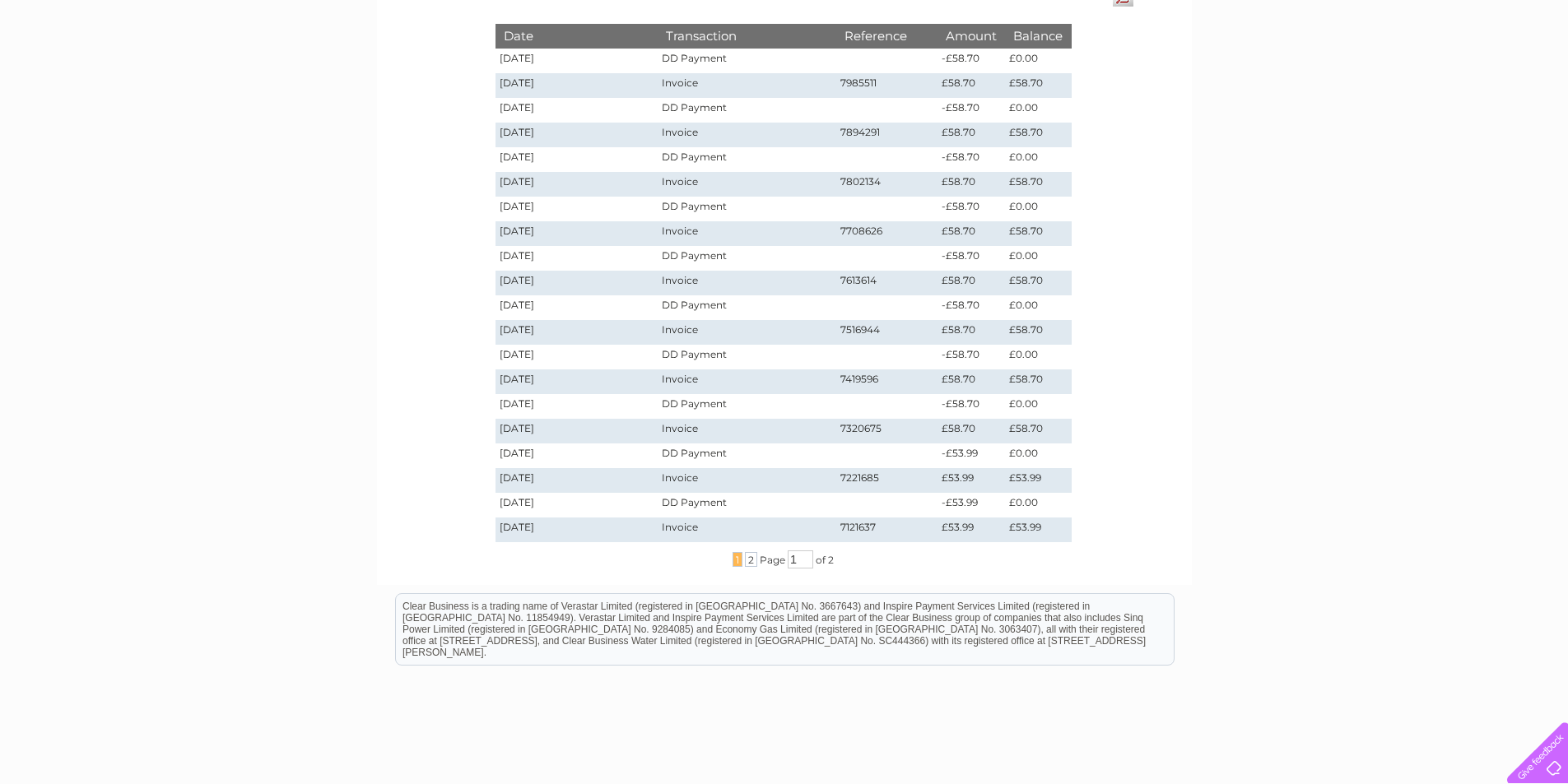
scroll to position [290, 0]
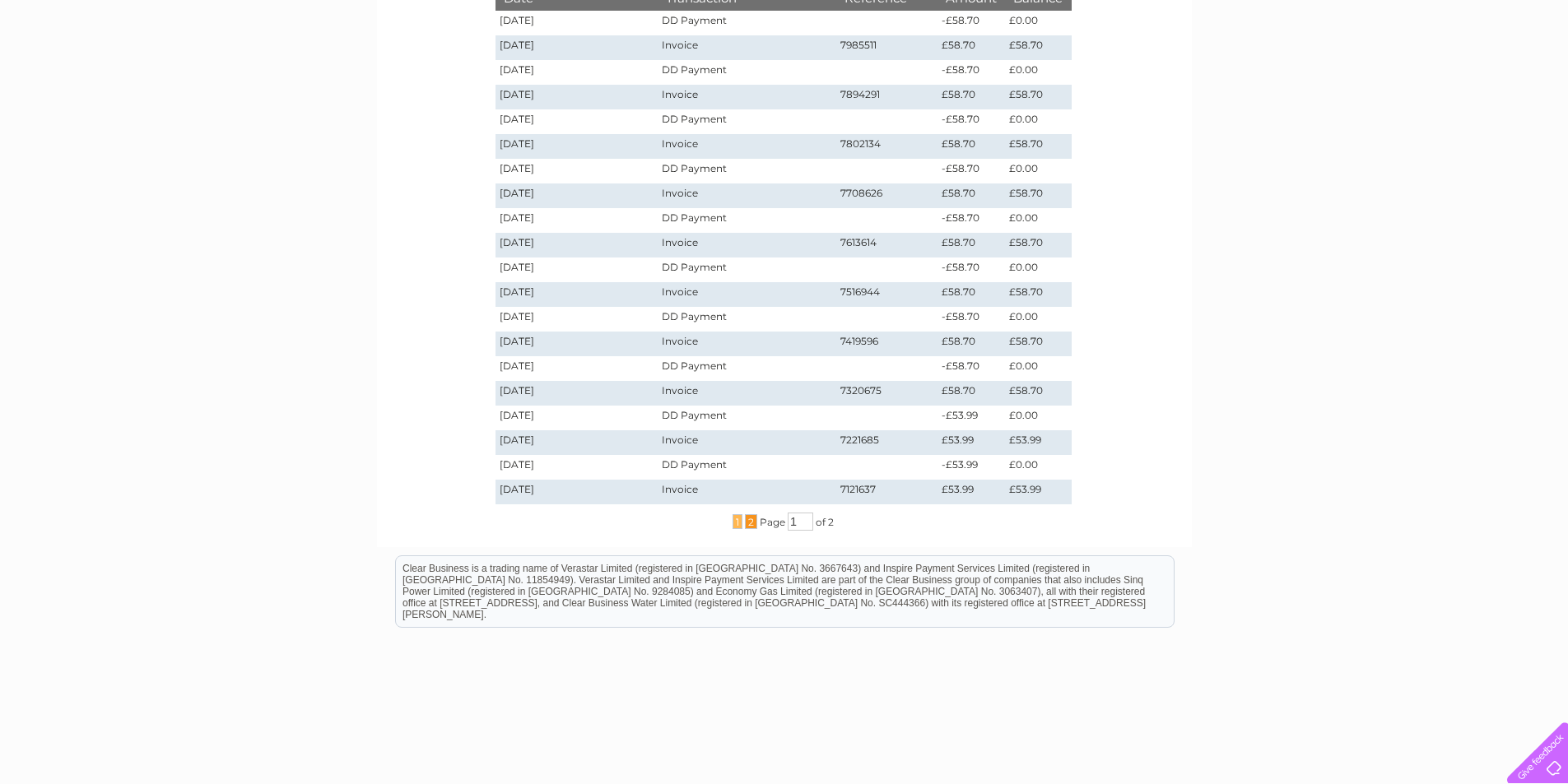
click at [748, 525] on span "2" at bounding box center [751, 522] width 13 height 14
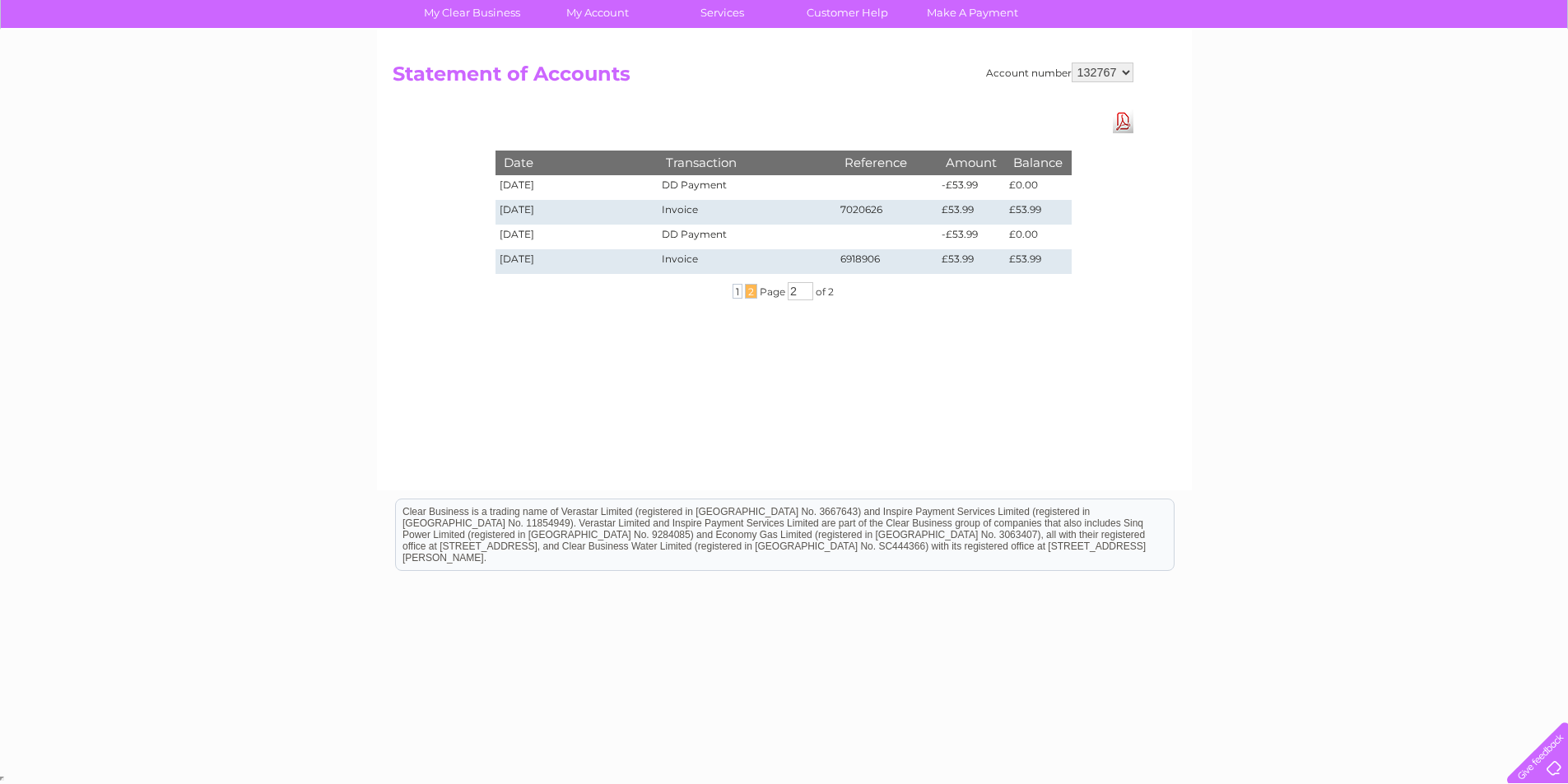
scroll to position [126, 0]
